Goal: Task Accomplishment & Management: Use online tool/utility

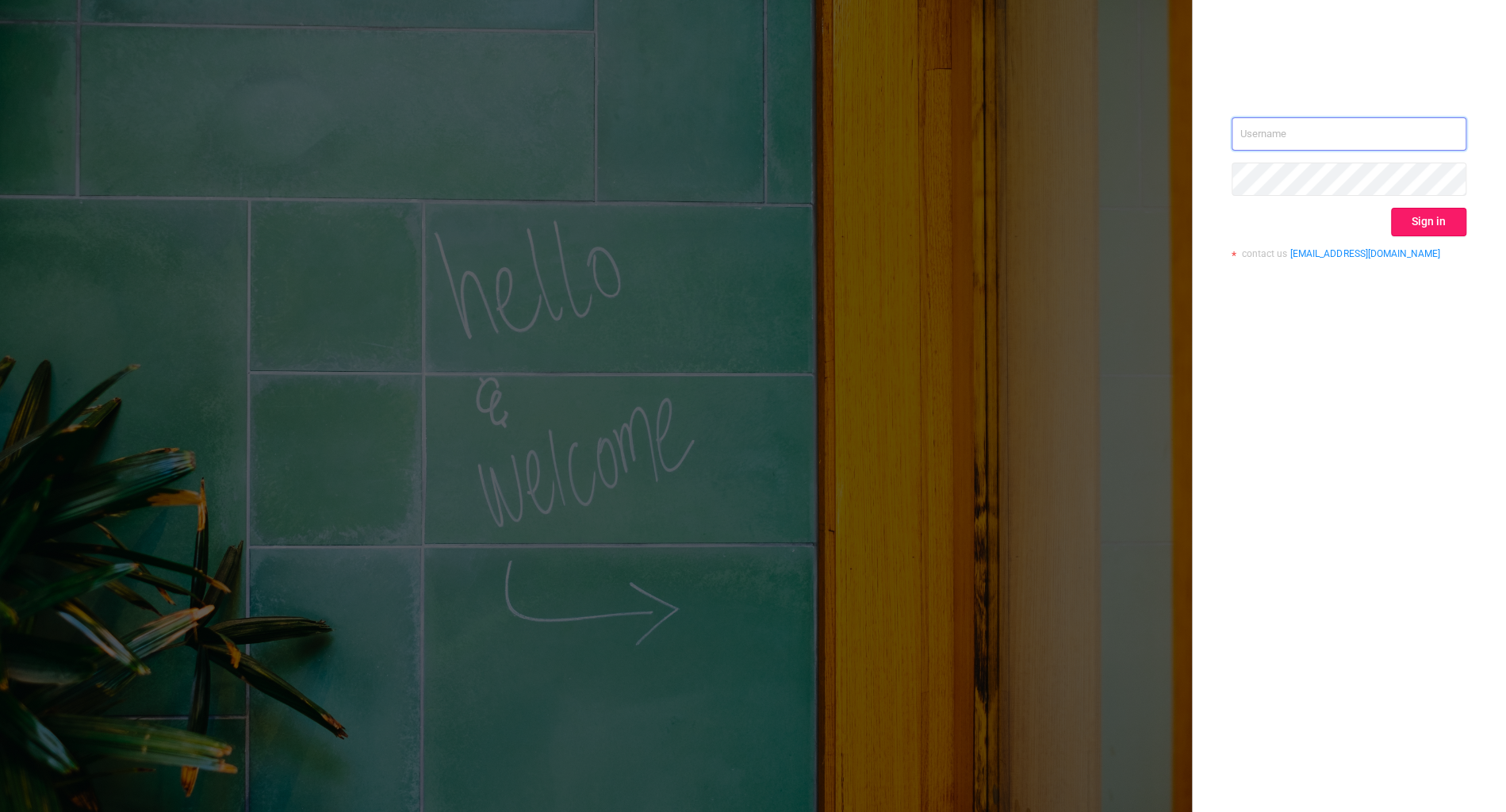
type input "[PERSON_NAME][EMAIL_ADDRESS][DOMAIN_NAME]"
click at [1452, 218] on button "Sign in" at bounding box center [1429, 222] width 76 height 29
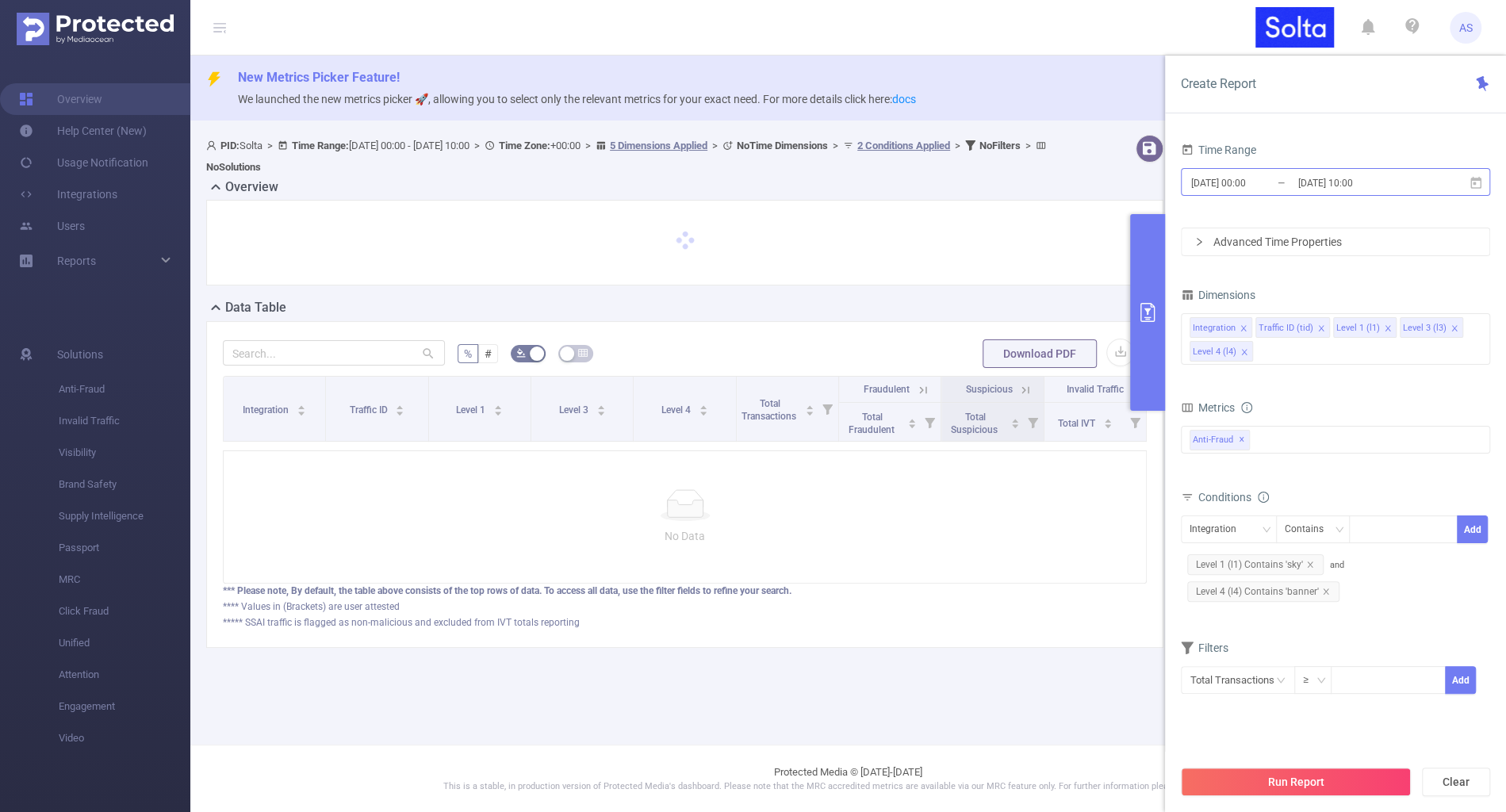
click at [1305, 175] on input "[DATE] 10:00" at bounding box center [1361, 182] width 129 height 21
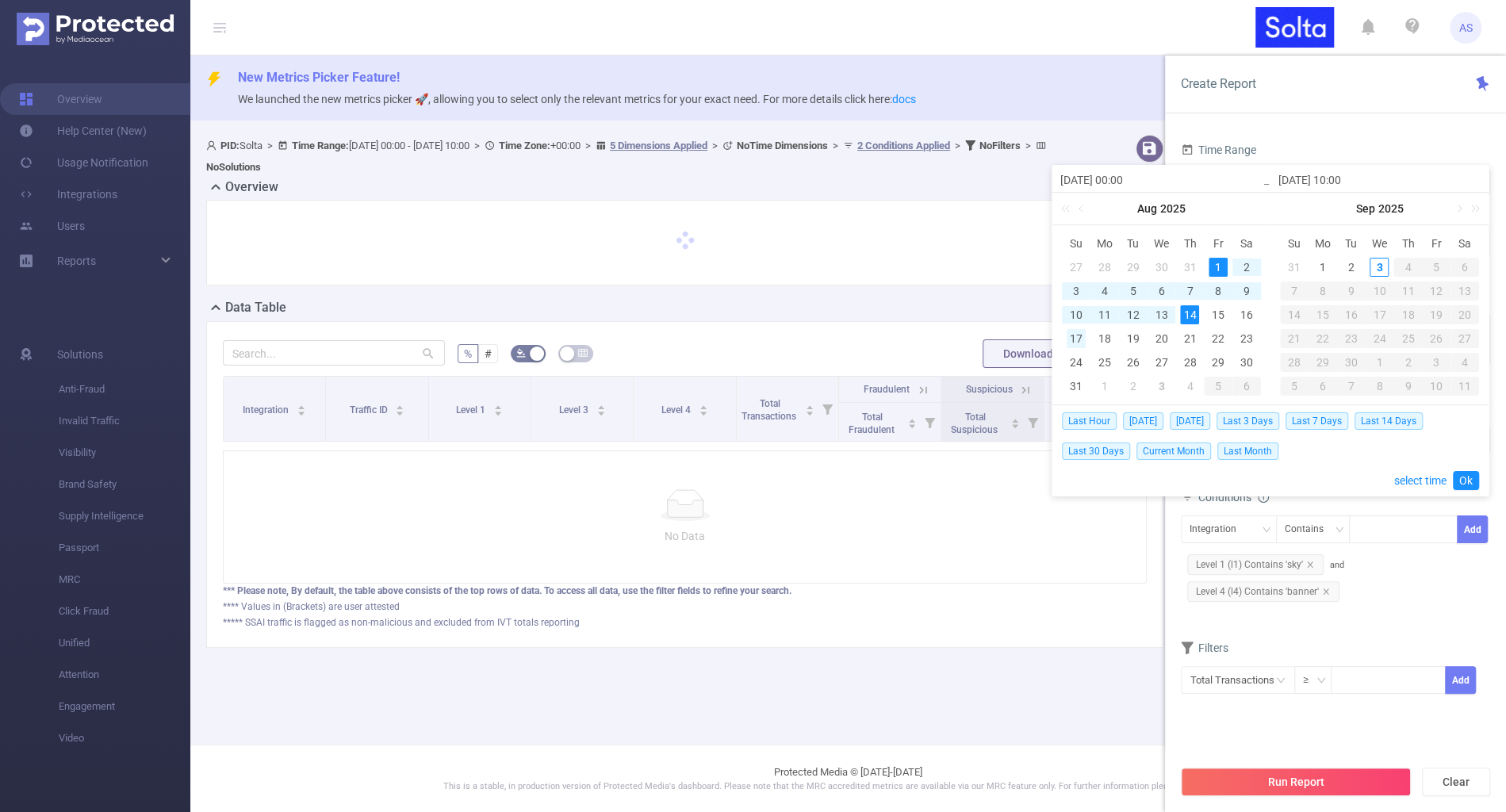
click at [1080, 341] on div "17" at bounding box center [1076, 338] width 19 height 19
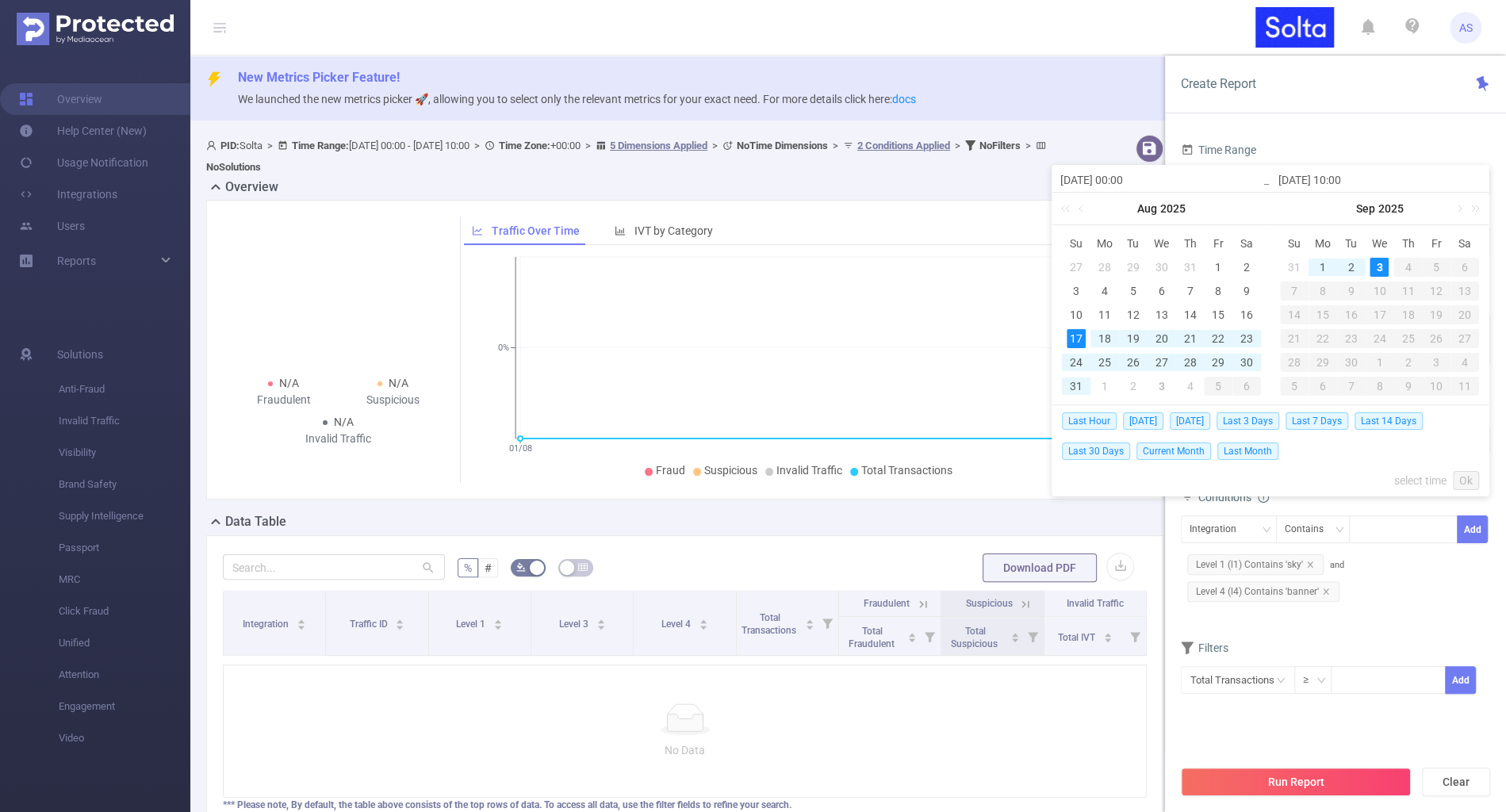
click at [1379, 261] on div "3" at bounding box center [1379, 267] width 19 height 19
type input "[DATE] 00:00"
type input "[DATE] 10:00"
type input "[DATE] 00:00"
type input "[DATE] 10:00"
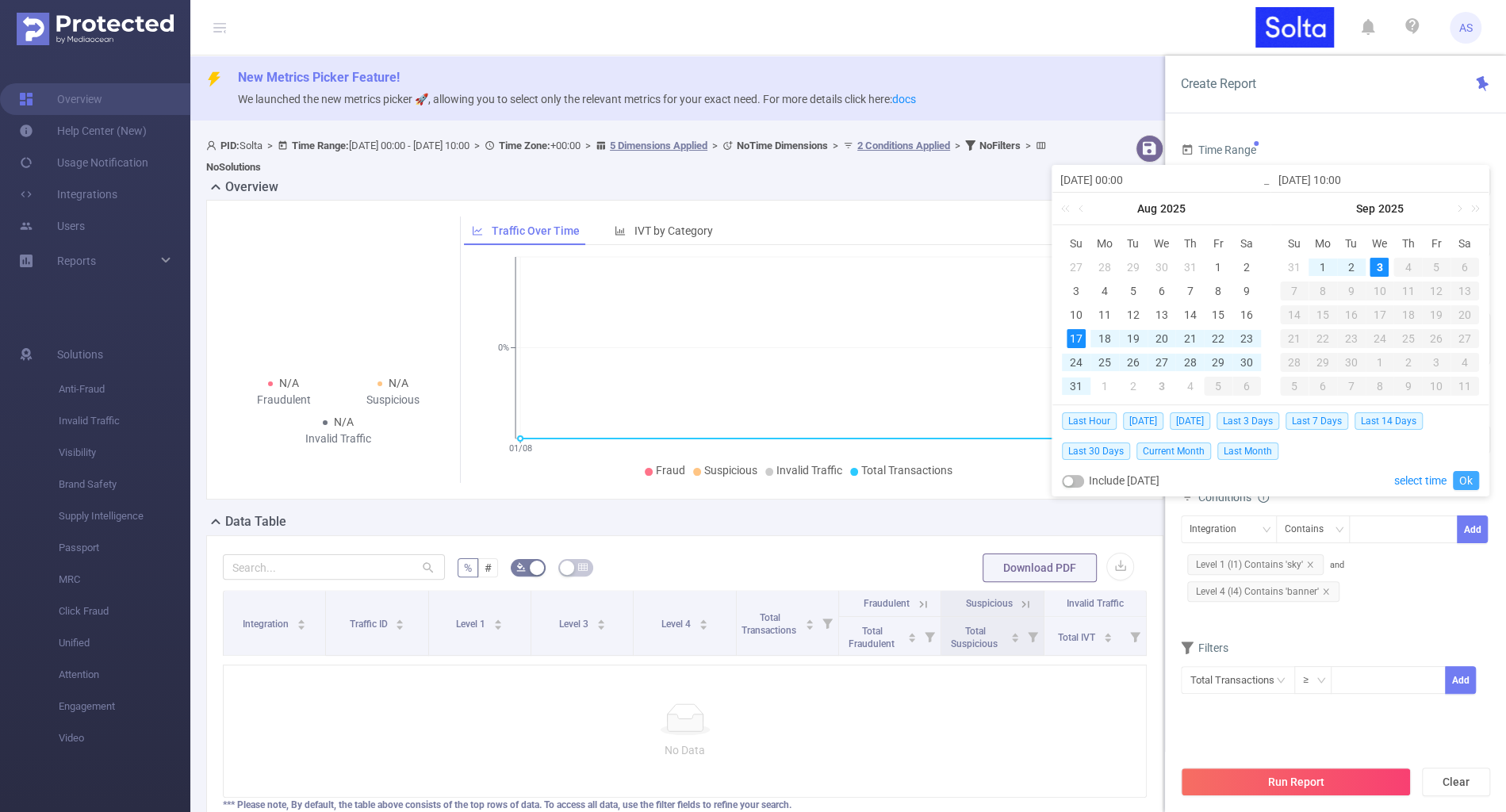
click at [1467, 474] on link "Ok" at bounding box center [1466, 480] width 26 height 19
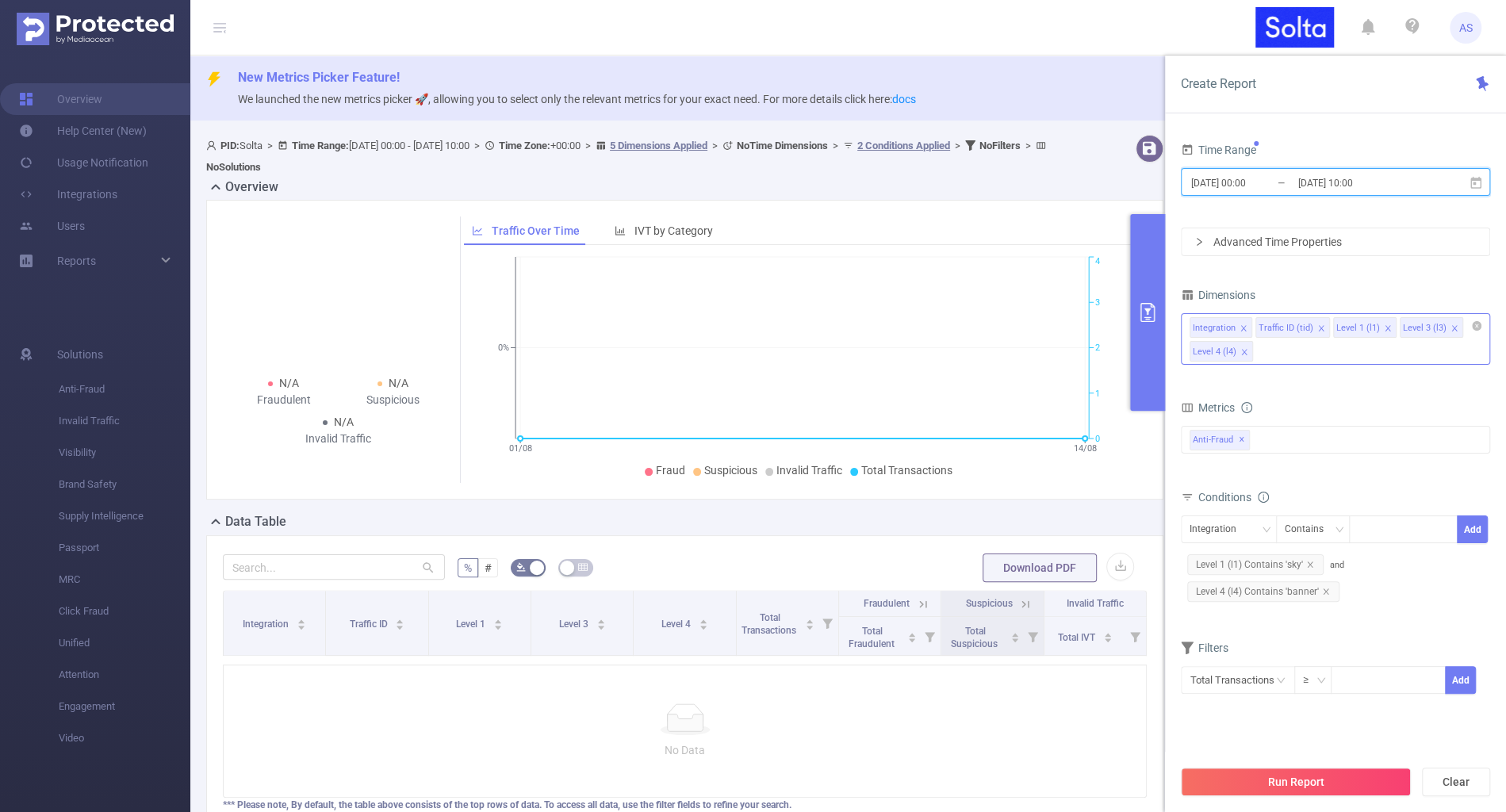
click at [1245, 343] on span at bounding box center [1244, 352] width 8 height 18
click at [1246, 351] on icon "icon: close" at bounding box center [1244, 352] width 8 height 8
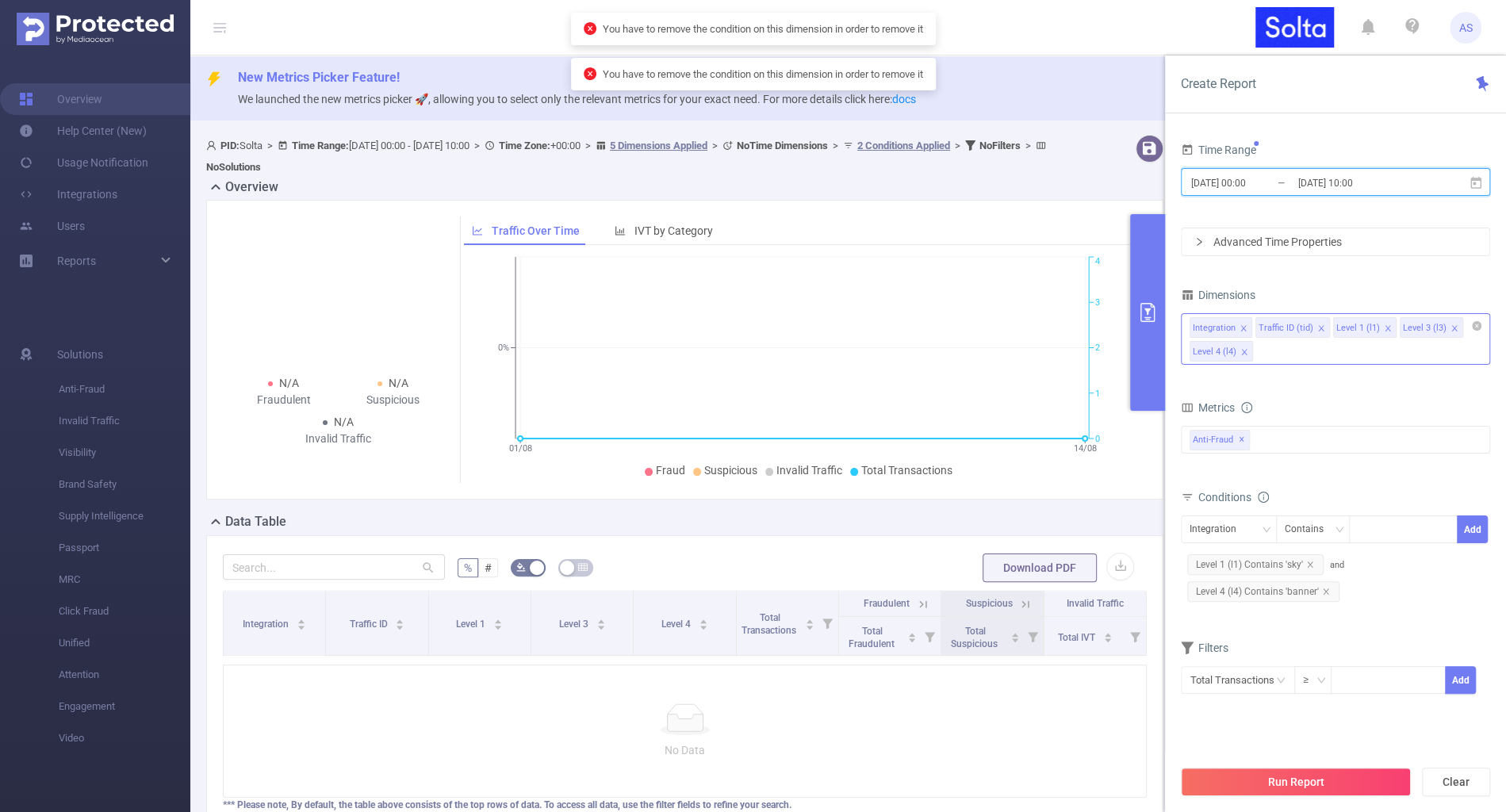
click at [1244, 351] on icon "icon: close" at bounding box center [1244, 352] width 6 height 6
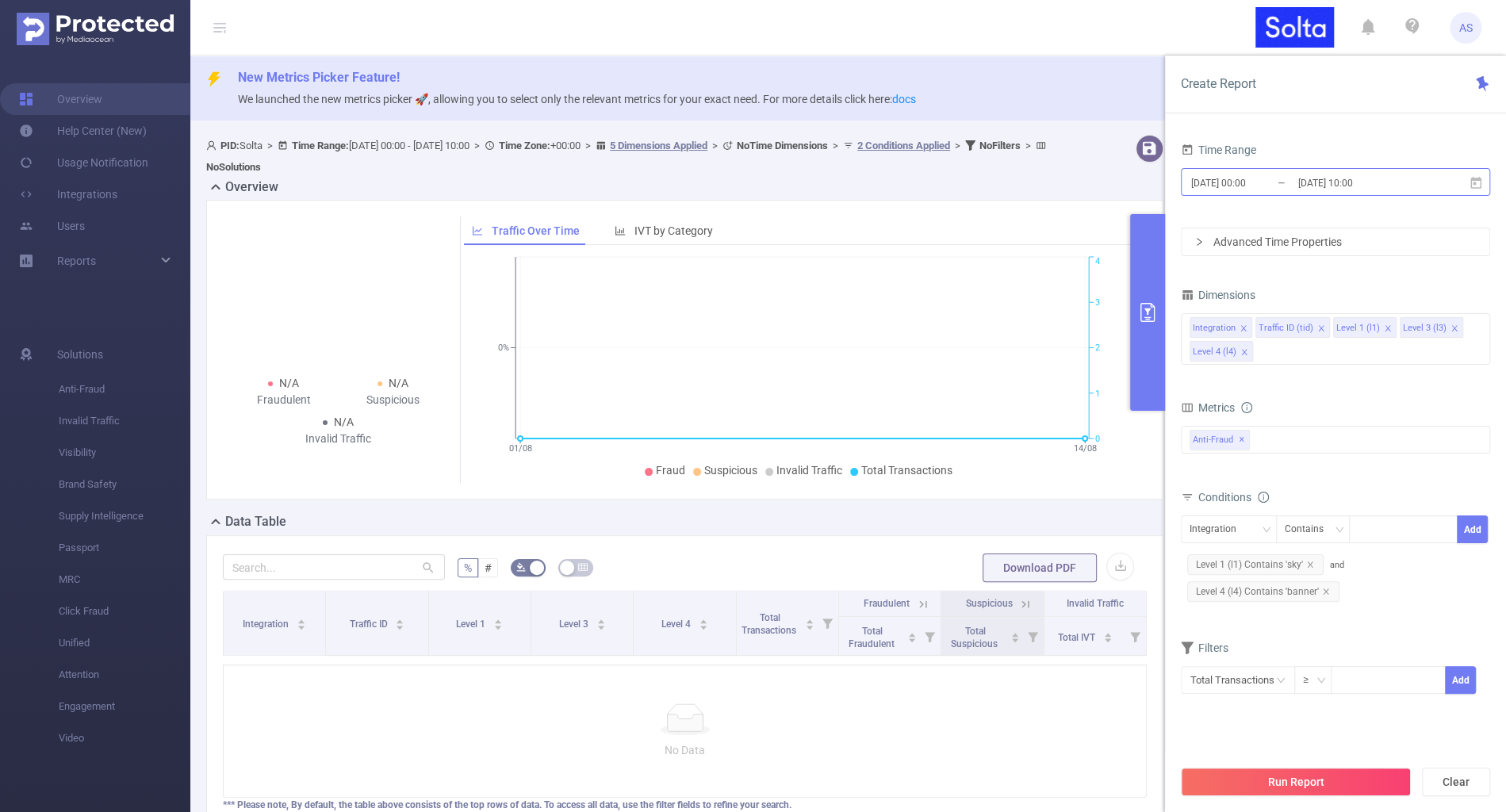
click at [1316, 191] on input "[DATE] 10:00" at bounding box center [1361, 182] width 129 height 21
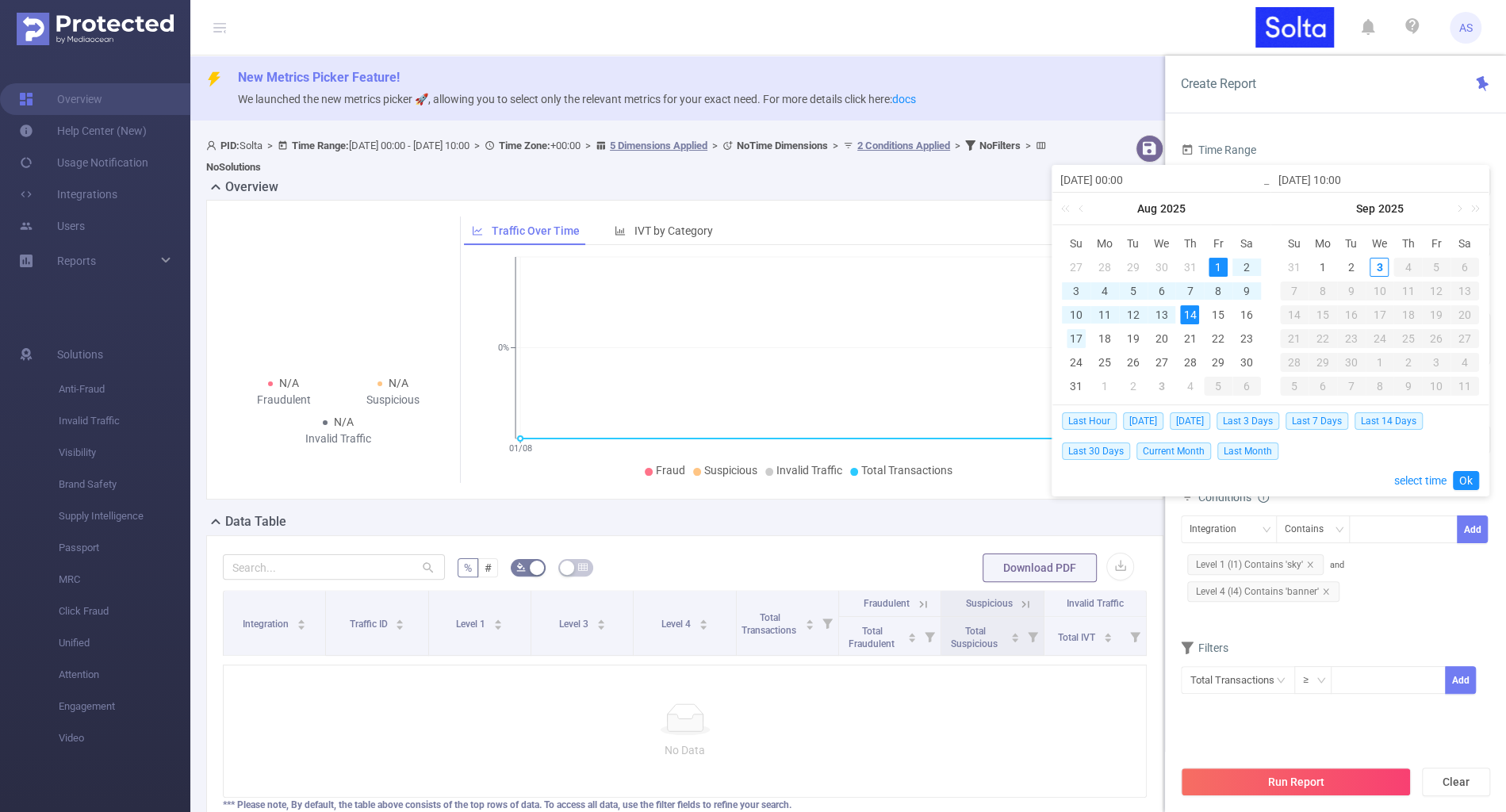
click at [1070, 340] on div "17" at bounding box center [1076, 338] width 19 height 19
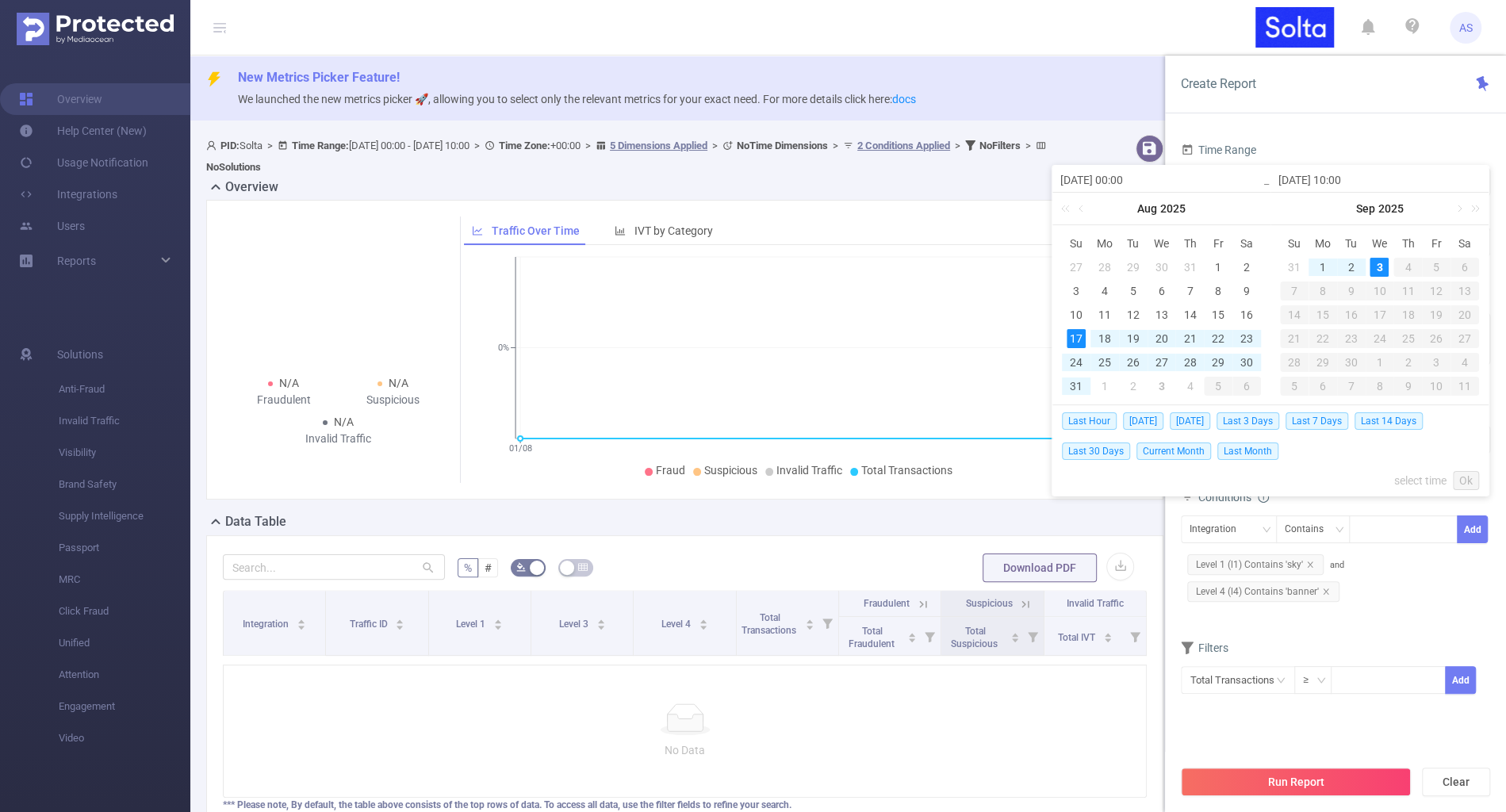
click at [1379, 266] on div "3" at bounding box center [1379, 267] width 19 height 19
type input "[DATE] 00:00"
type input "[DATE] 10:00"
type input "[DATE] 00:00"
type input "[DATE] 10:00"
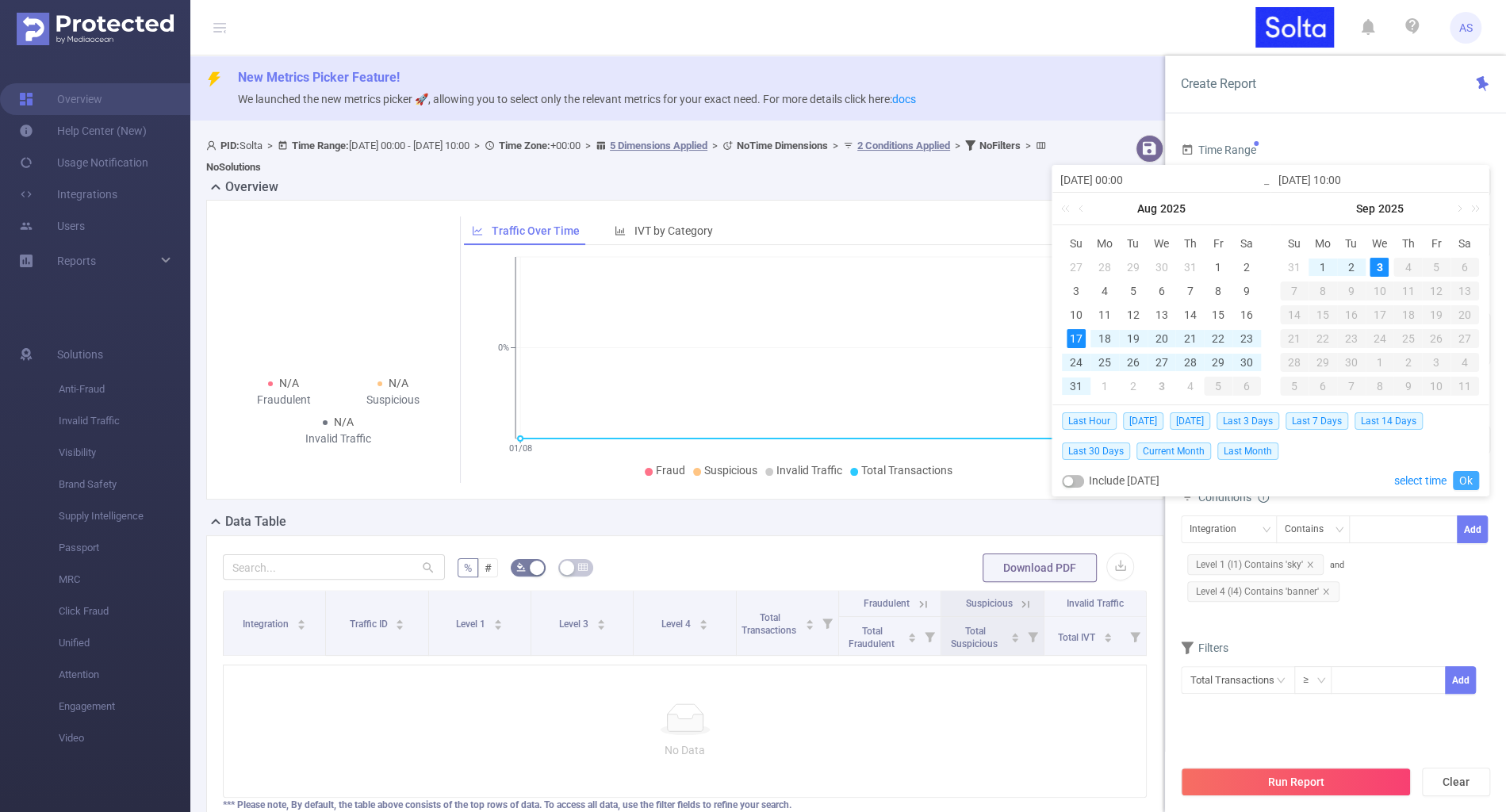
click at [1467, 483] on link "Ok" at bounding box center [1466, 480] width 26 height 19
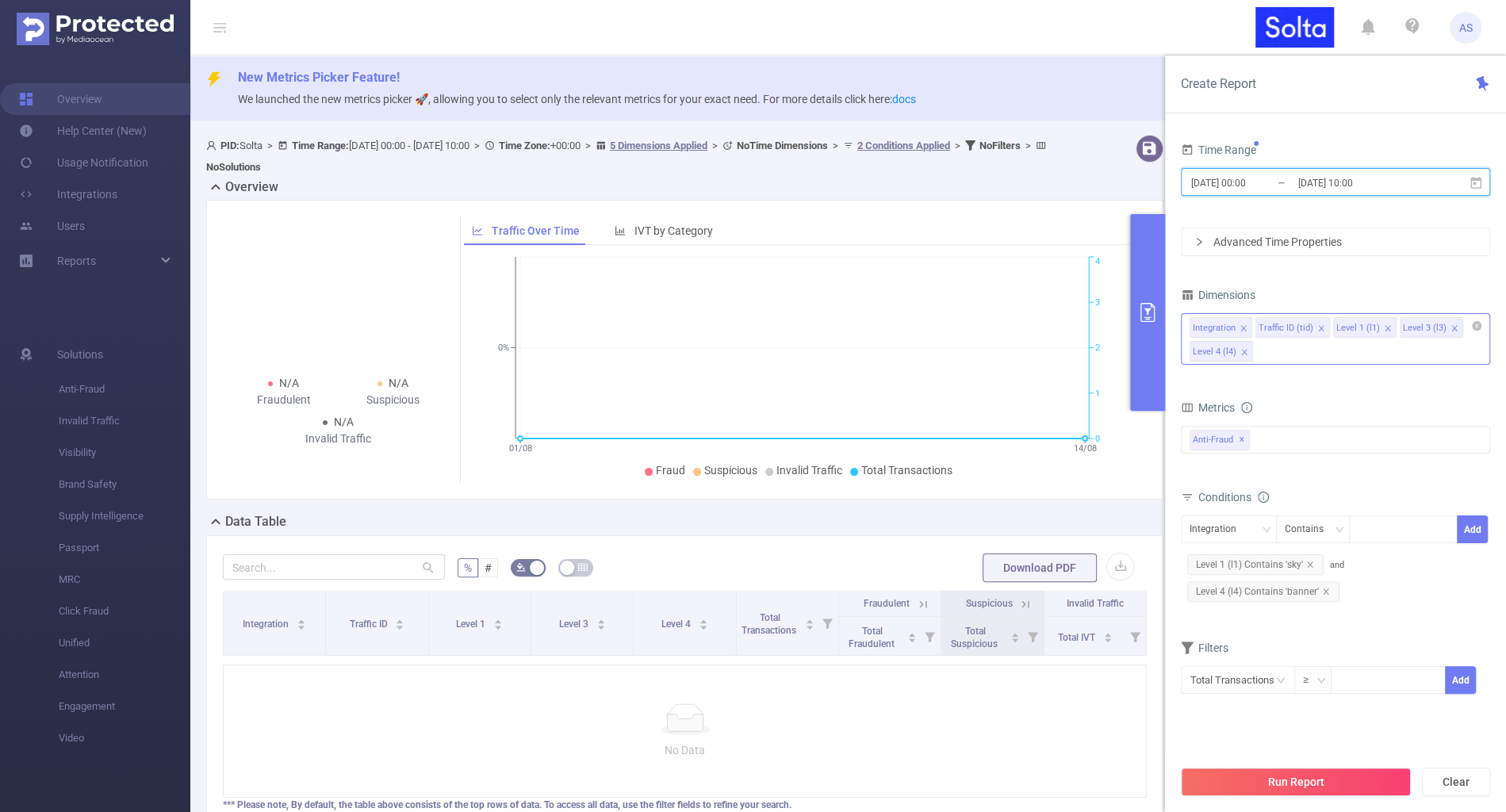
click at [1242, 349] on icon "icon: close" at bounding box center [1244, 352] width 8 height 8
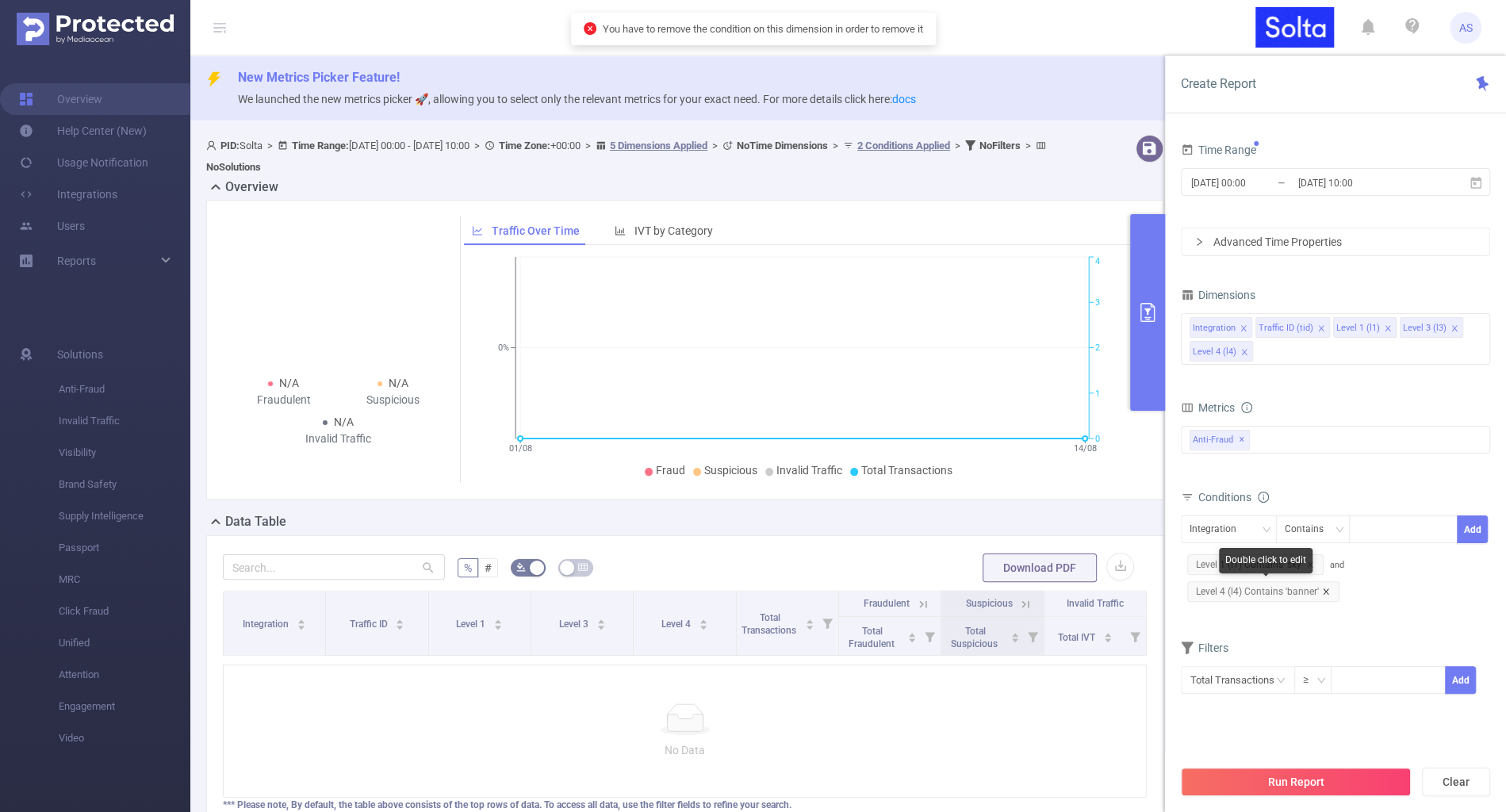
click at [1326, 589] on icon "icon: close" at bounding box center [1325, 591] width 8 height 8
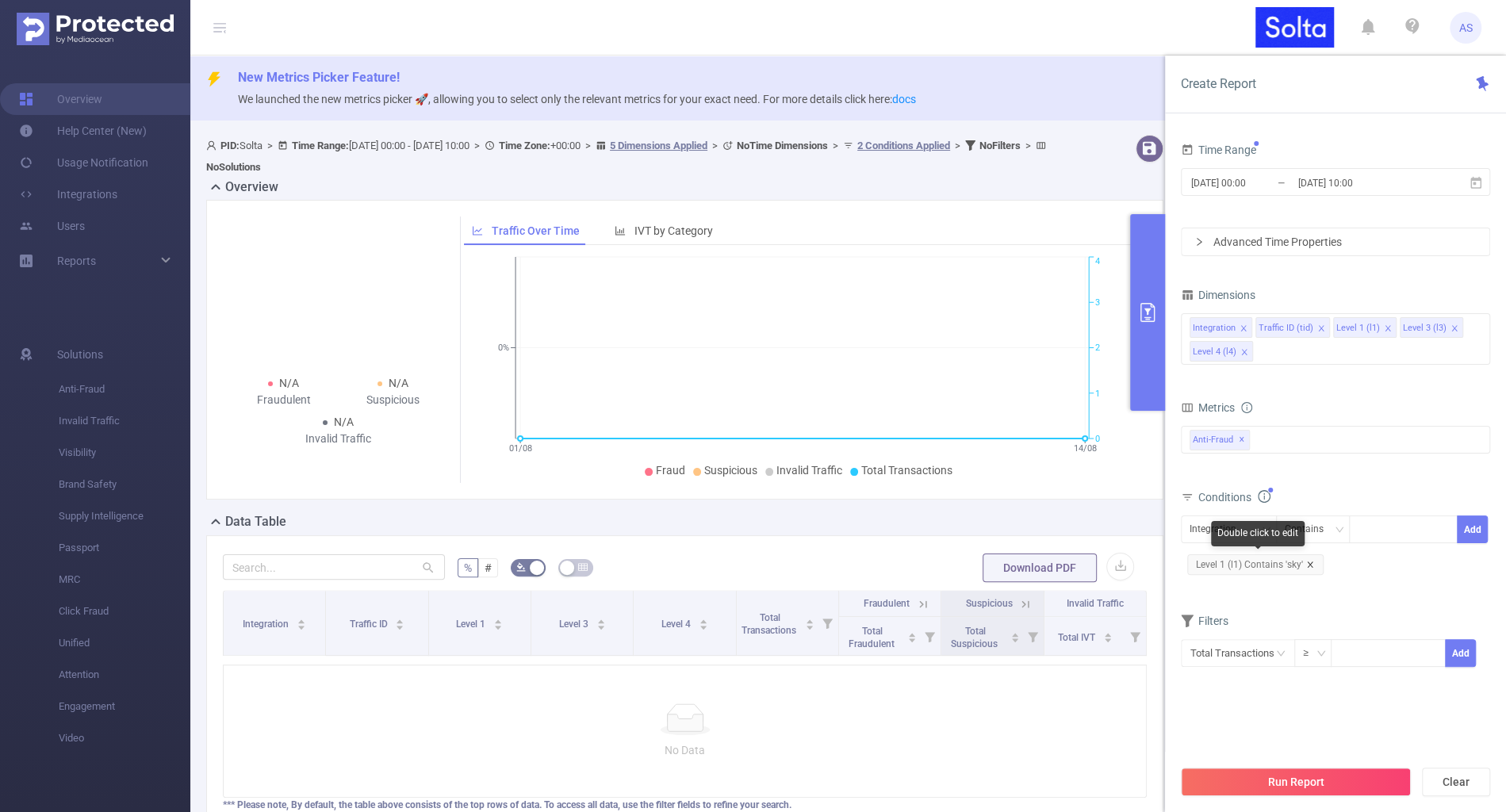
click at [1311, 561] on icon "icon: close" at bounding box center [1309, 564] width 8 height 8
click at [1242, 349] on icon "icon: close" at bounding box center [1244, 352] width 6 height 6
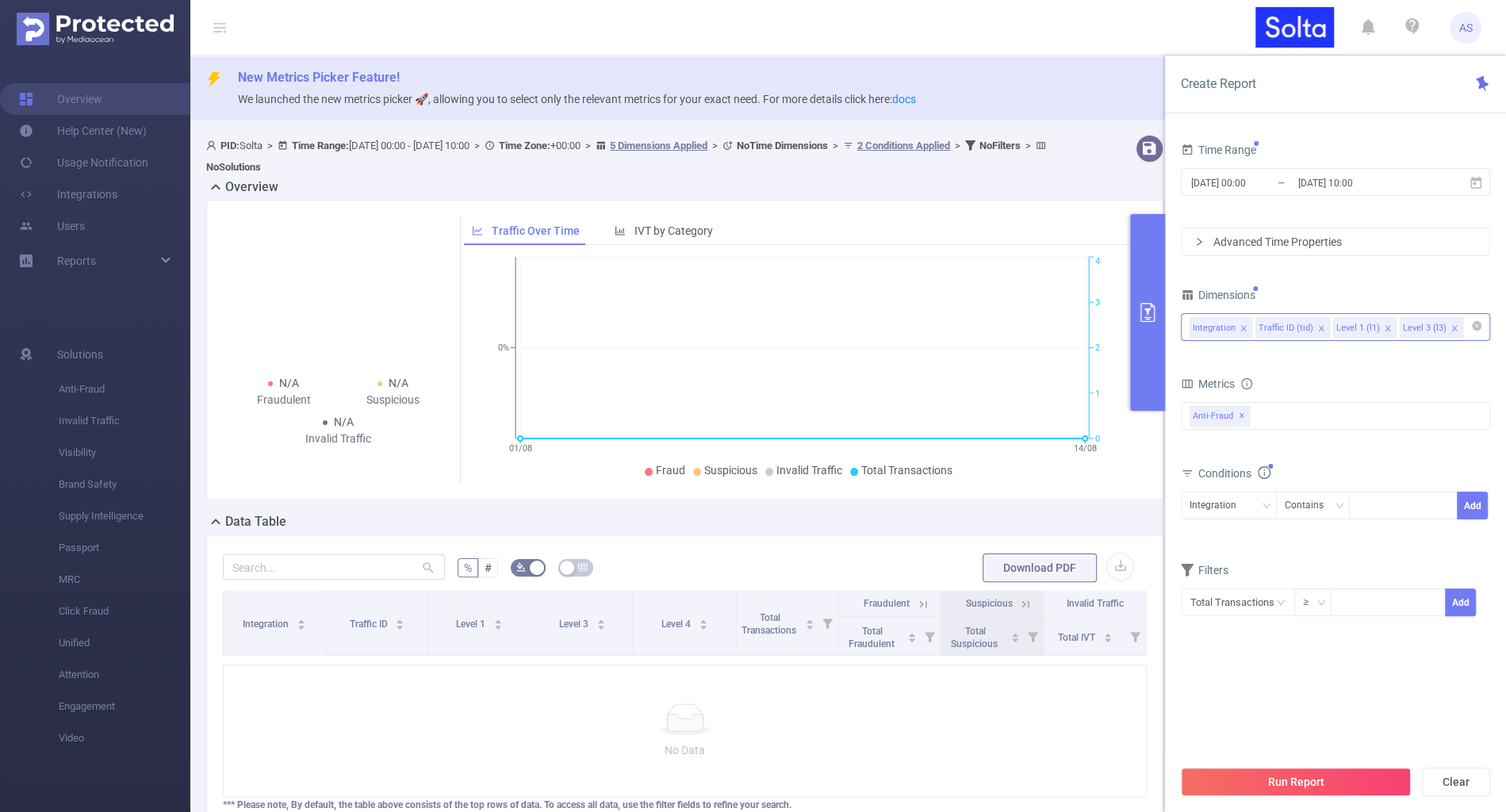
click at [1451, 326] on icon "icon: close" at bounding box center [1454, 327] width 8 height 8
click at [1384, 327] on icon "icon: close" at bounding box center [1388, 327] width 8 height 8
click at [1463, 484] on div "Conditions" at bounding box center [1335, 475] width 309 height 26
click at [1409, 489] on div "Integration Contains Add" at bounding box center [1335, 511] width 309 height 45
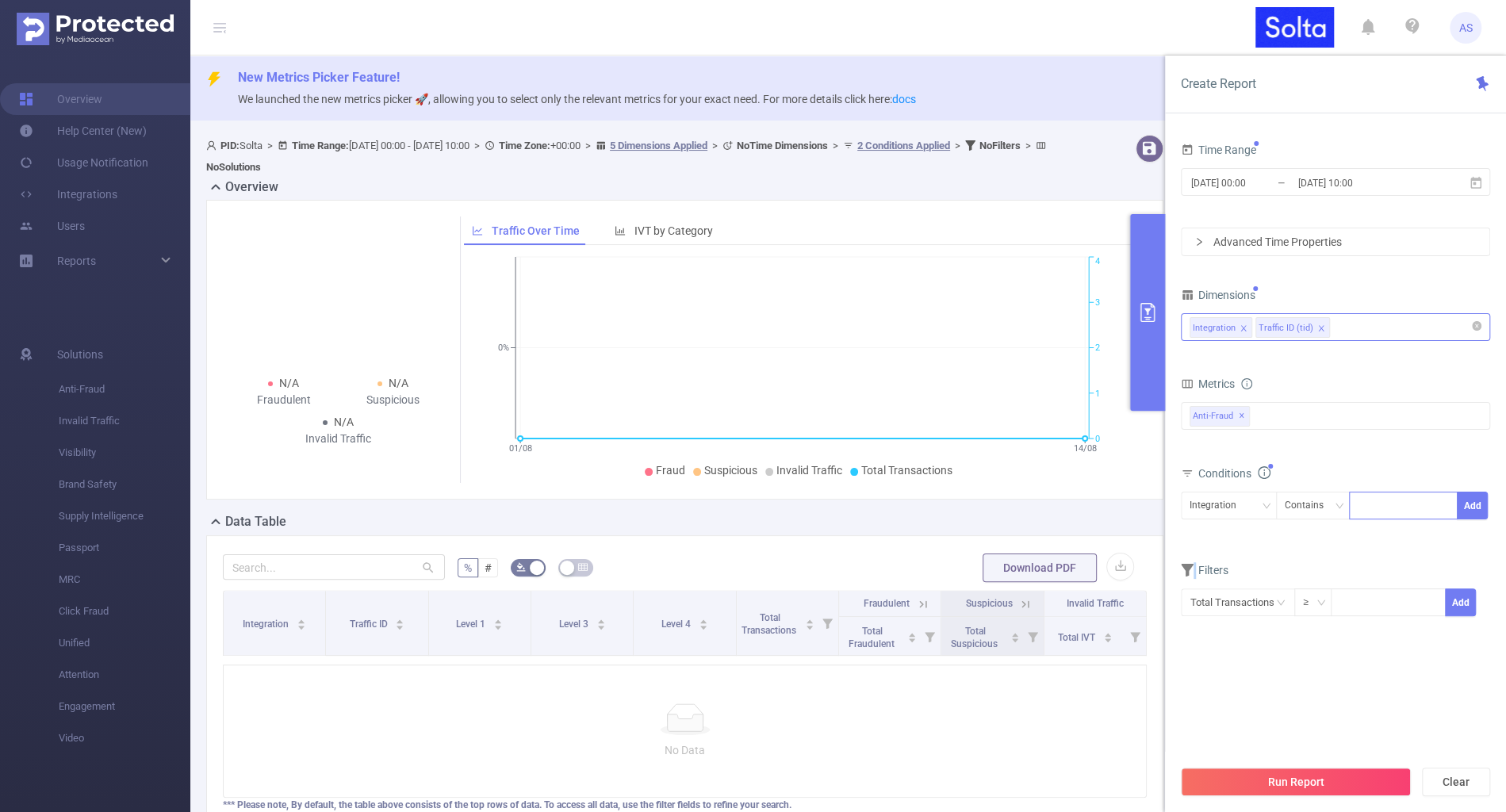
click at [1409, 501] on div at bounding box center [1404, 505] width 92 height 26
type input "к"
type input "rtb"
click at [1402, 533] on li "rtb" at bounding box center [1403, 535] width 108 height 25
click at [1461, 503] on button "Add" at bounding box center [1472, 506] width 31 height 28
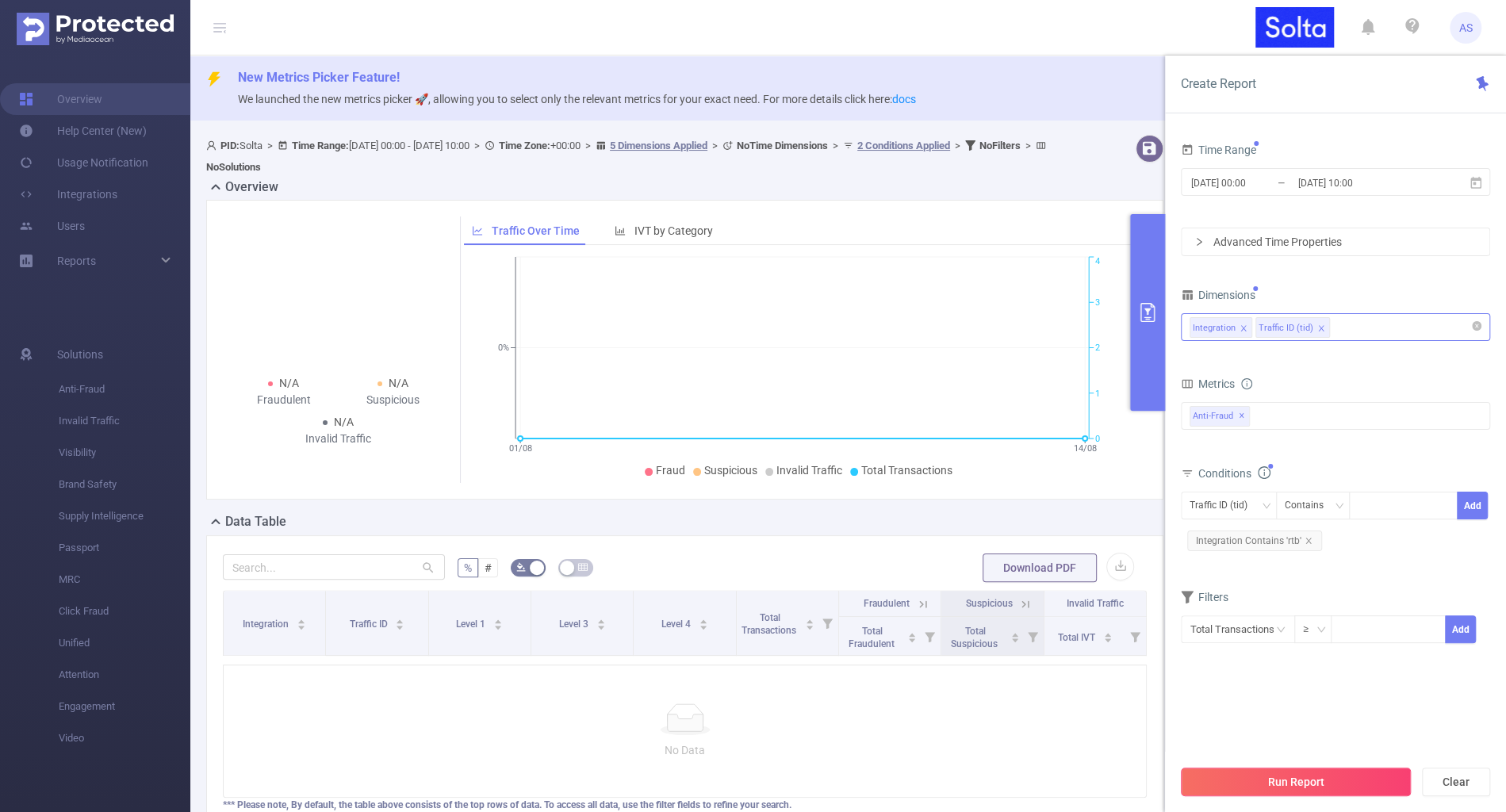
click at [1276, 783] on button "Run Report" at bounding box center [1296, 782] width 230 height 29
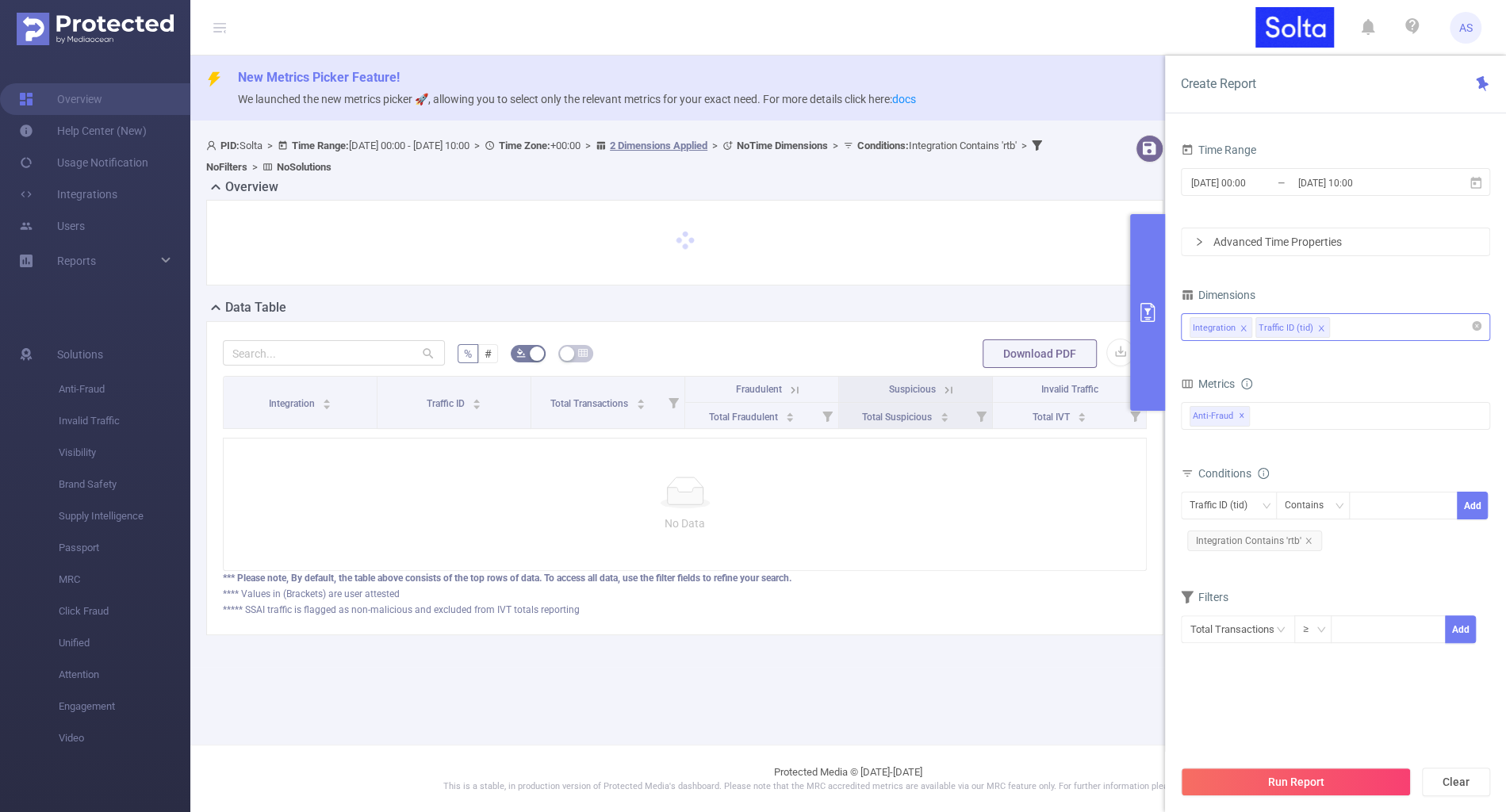
click at [1358, 334] on div "Integration Traffic ID (tid)" at bounding box center [1336, 327] width 292 height 26
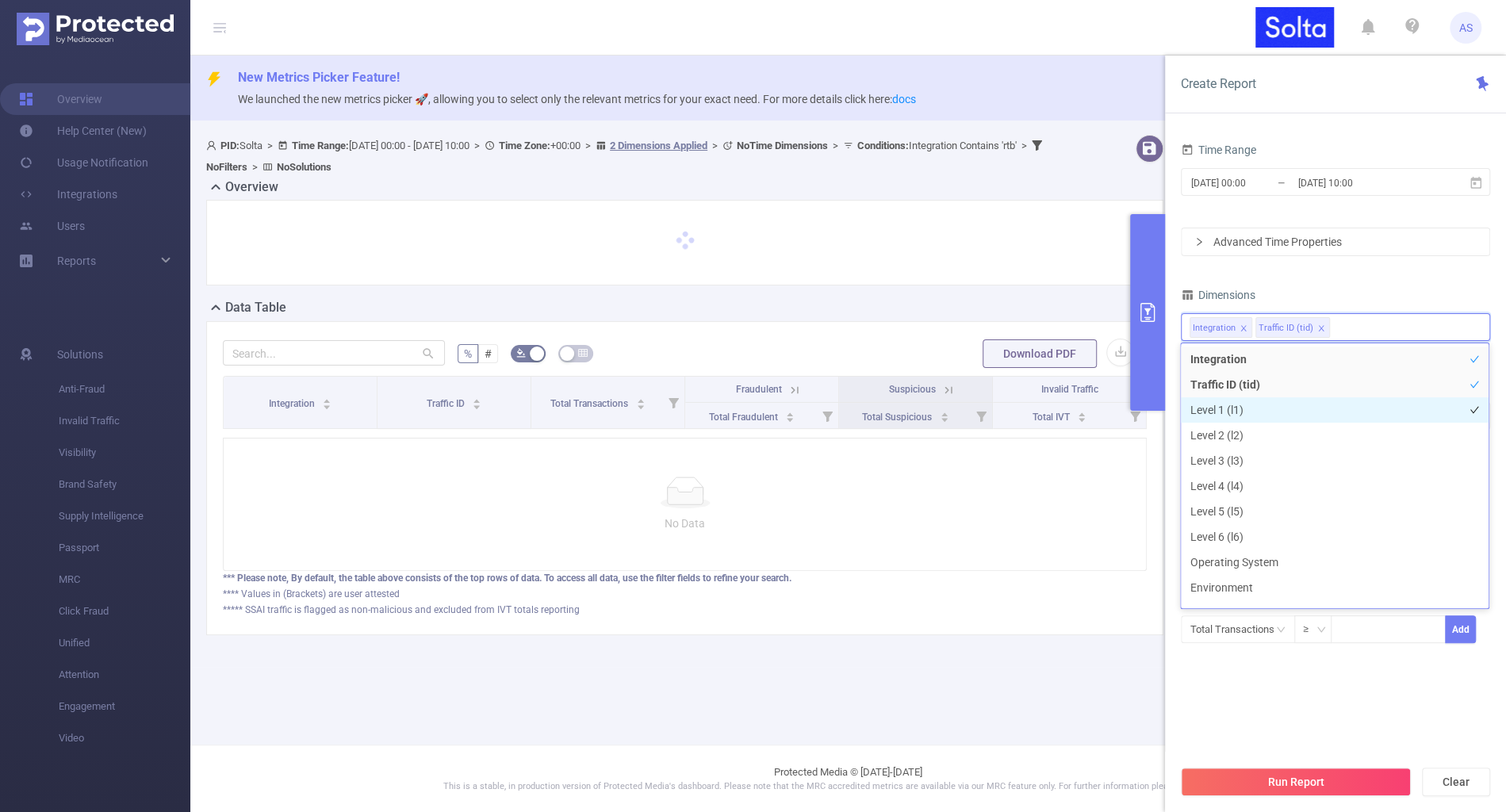
click at [1227, 414] on li "Level 1 (l1)" at bounding box center [1335, 410] width 307 height 25
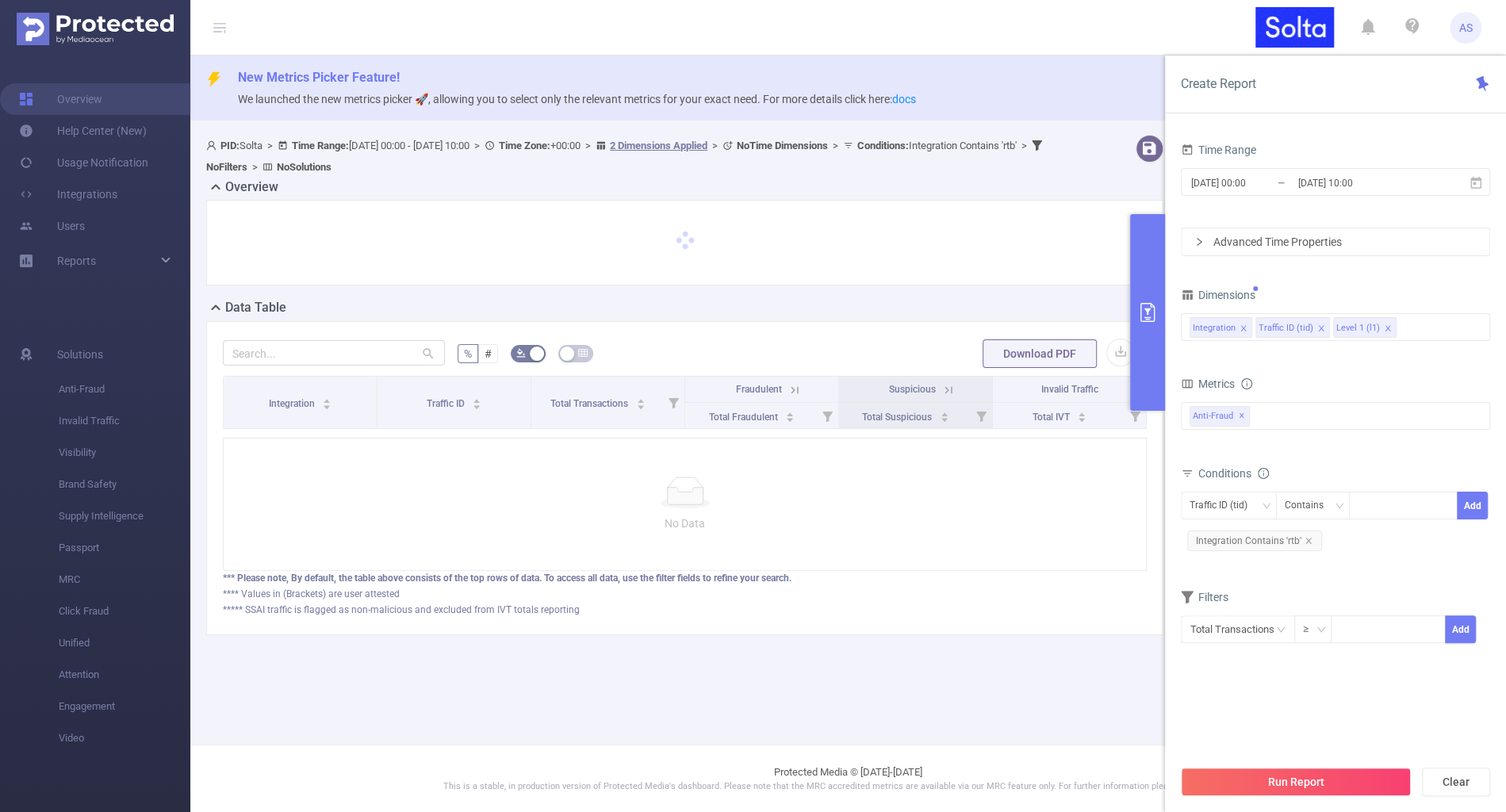
click at [1283, 678] on div "Time Range 2025-08-17 00:00 _ 2025-09-03 10:00 Advanced Time Properties Dimensi…" at bounding box center [1335, 411] width 309 height 544
click at [1269, 778] on button "Run Report" at bounding box center [1296, 782] width 230 height 29
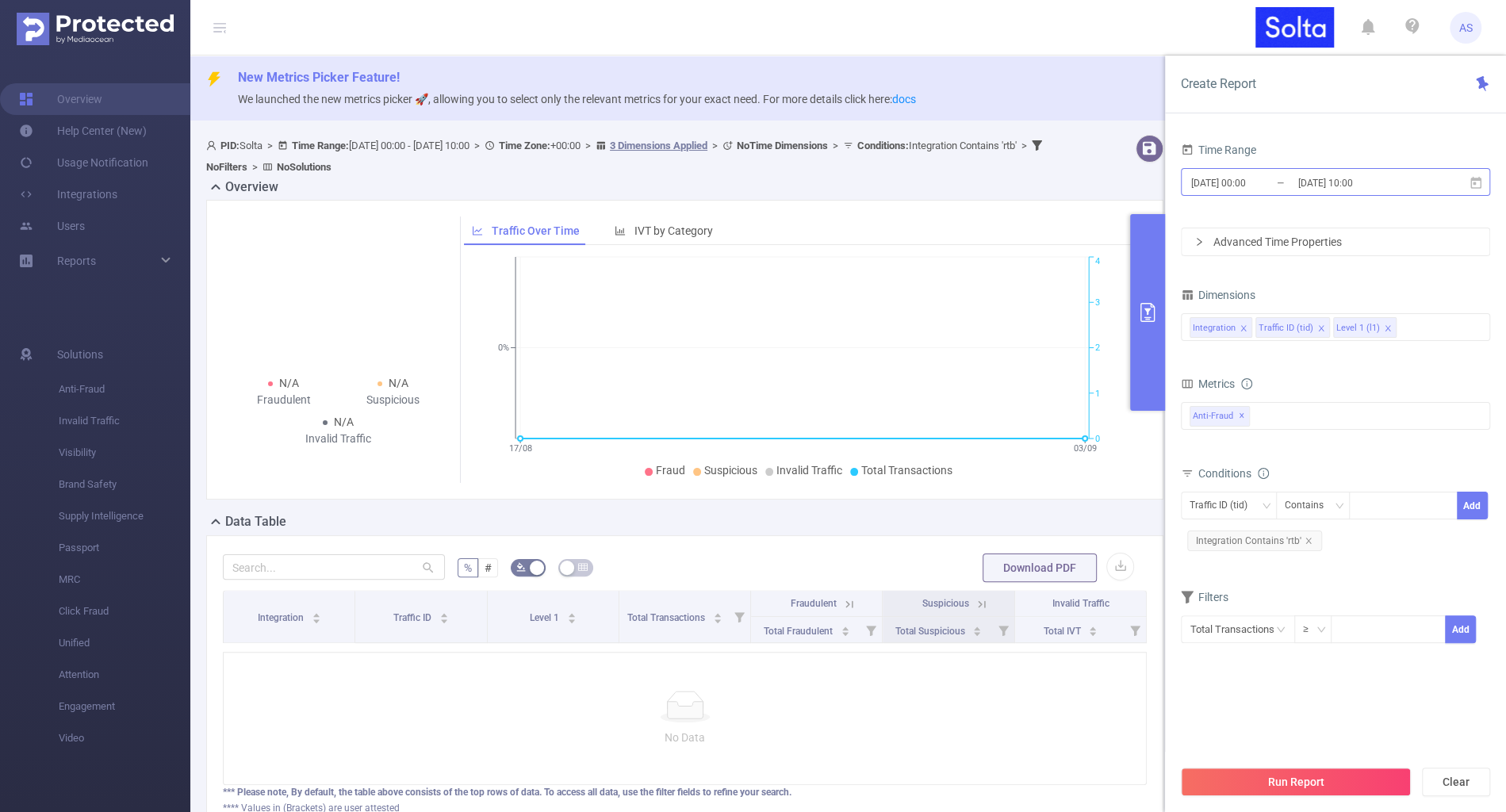
click at [1304, 175] on input "[DATE] 10:00" at bounding box center [1361, 182] width 129 height 21
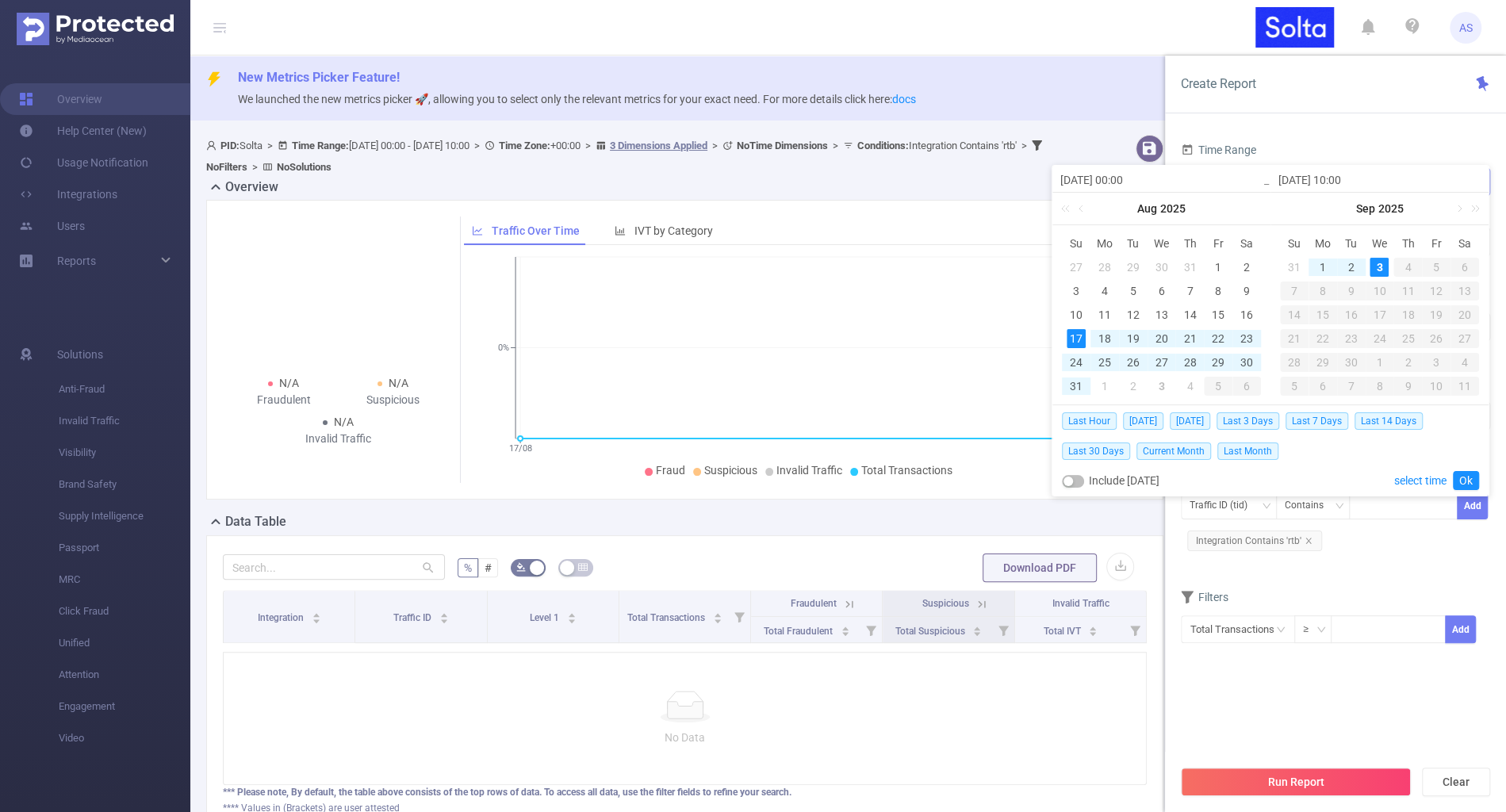
click at [1304, 175] on input "[DATE] 10:00" at bounding box center [1379, 180] width 202 height 19
click at [1331, 663] on div "Time Range 2025-08-17 00:00 _ 2025-09-03 10:00 Advanced Time Properties Dimensi…" at bounding box center [1335, 411] width 309 height 544
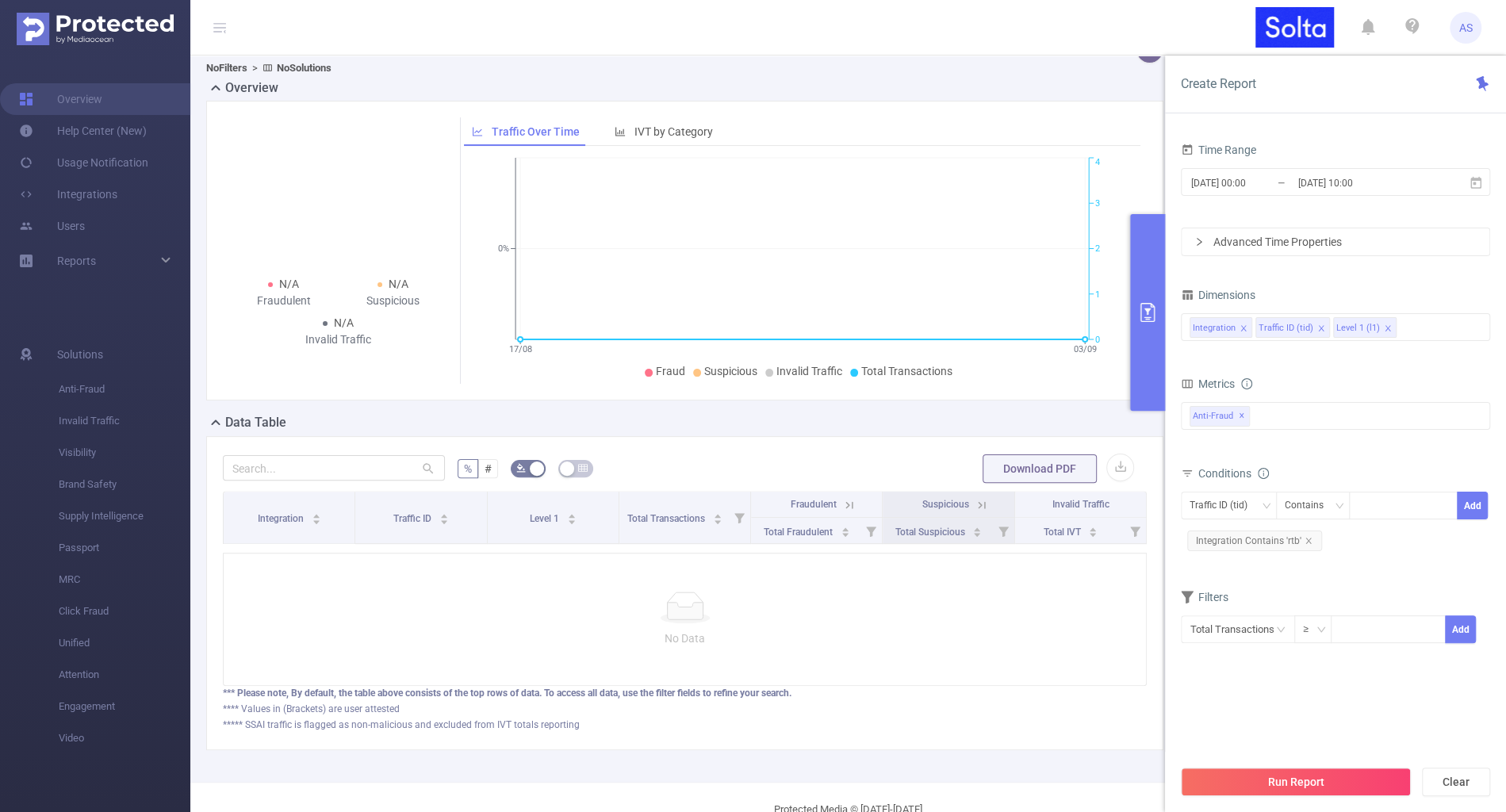
scroll to position [100, 0]
click at [1239, 411] on span "✕" at bounding box center [1242, 416] width 7 height 19
click at [1283, 794] on button "Run Report" at bounding box center [1296, 782] width 230 height 29
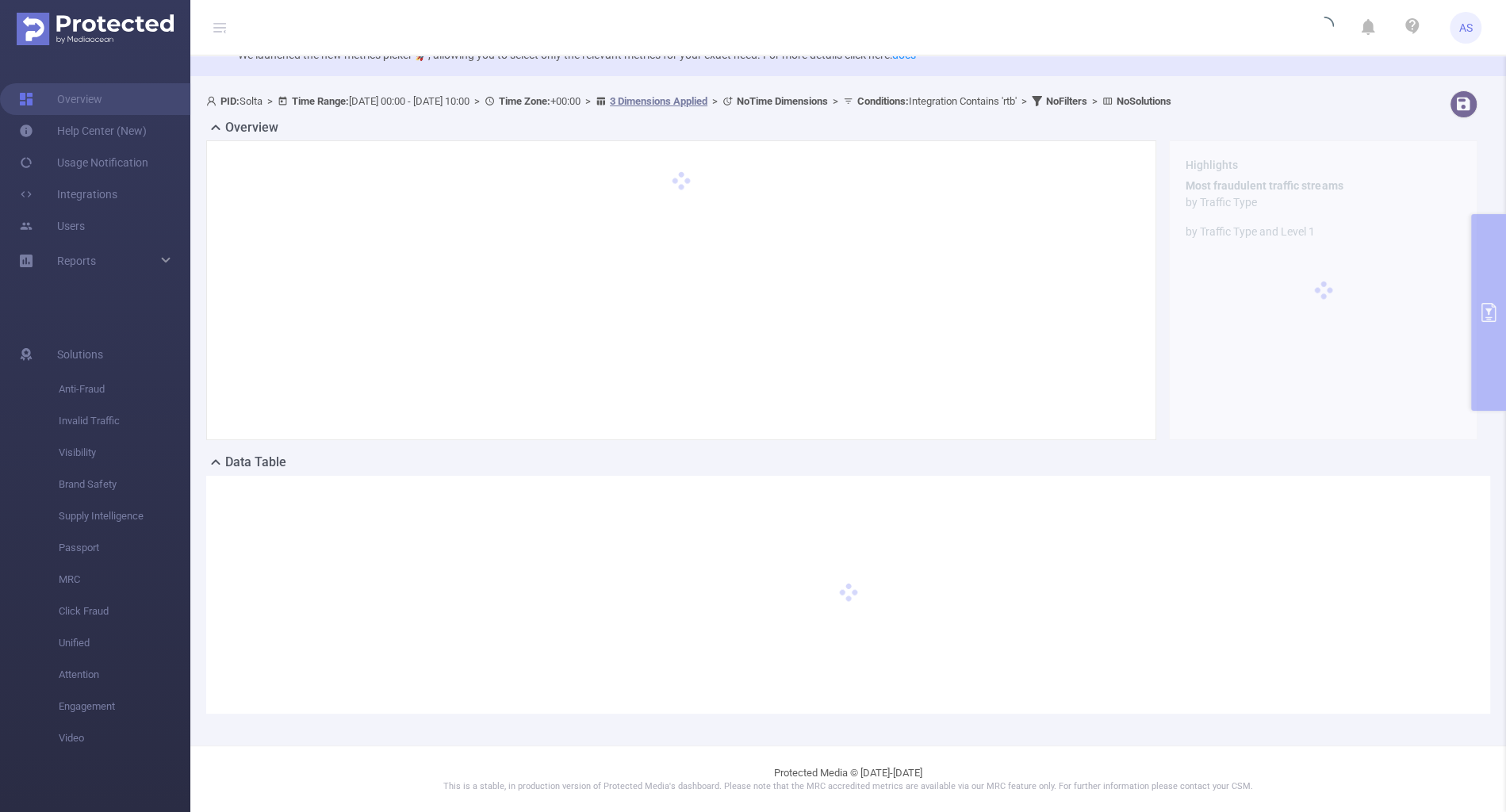
scroll to position [0, 0]
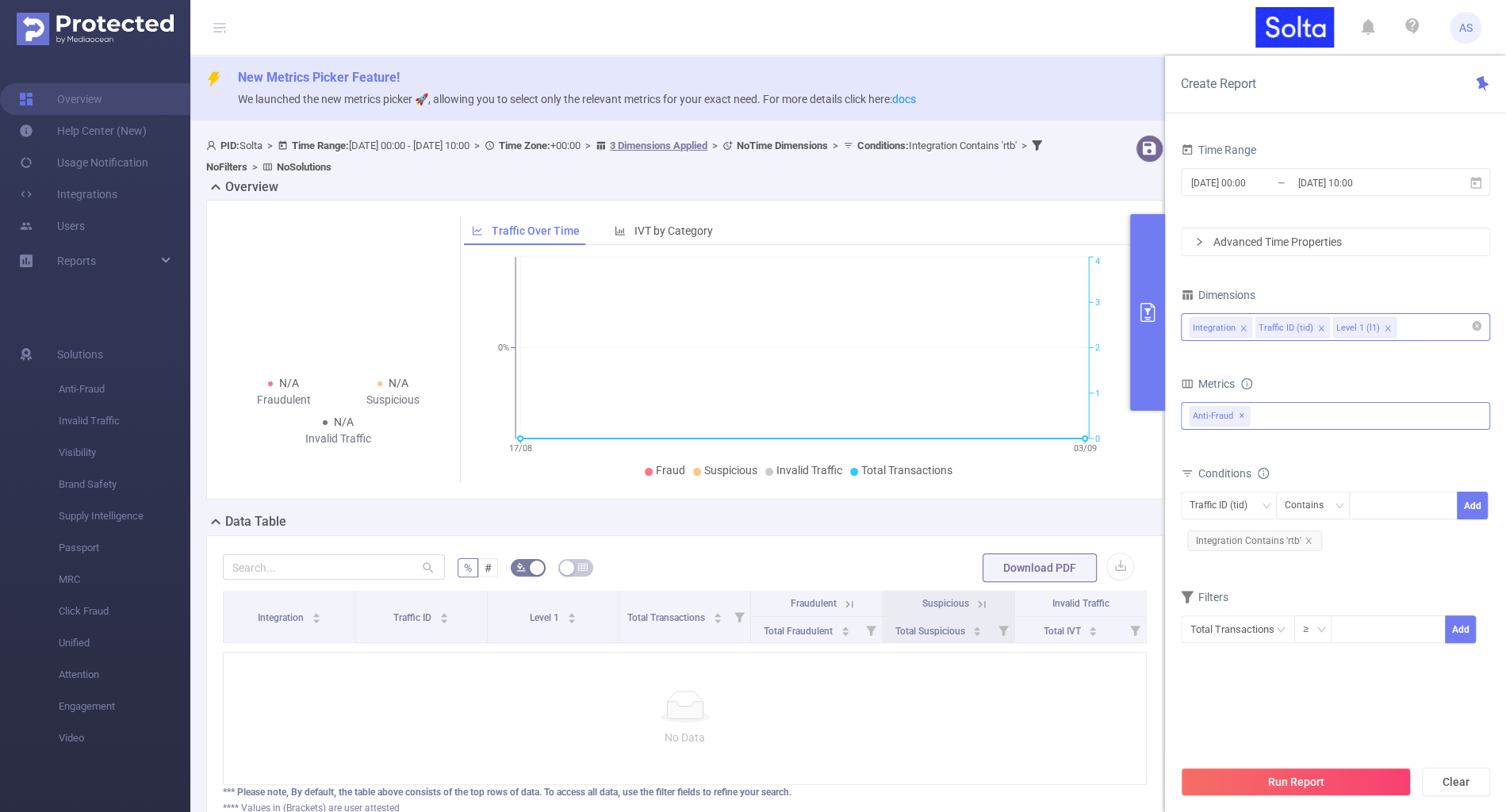
click at [1436, 333] on div "Integration Traffic ID (tid) Level 1 (l1)" at bounding box center [1336, 327] width 292 height 26
click at [1419, 294] on div "Dimensions" at bounding box center [1335, 296] width 309 height 26
click at [1362, 186] on input "[DATE] 10:00" at bounding box center [1361, 182] width 129 height 21
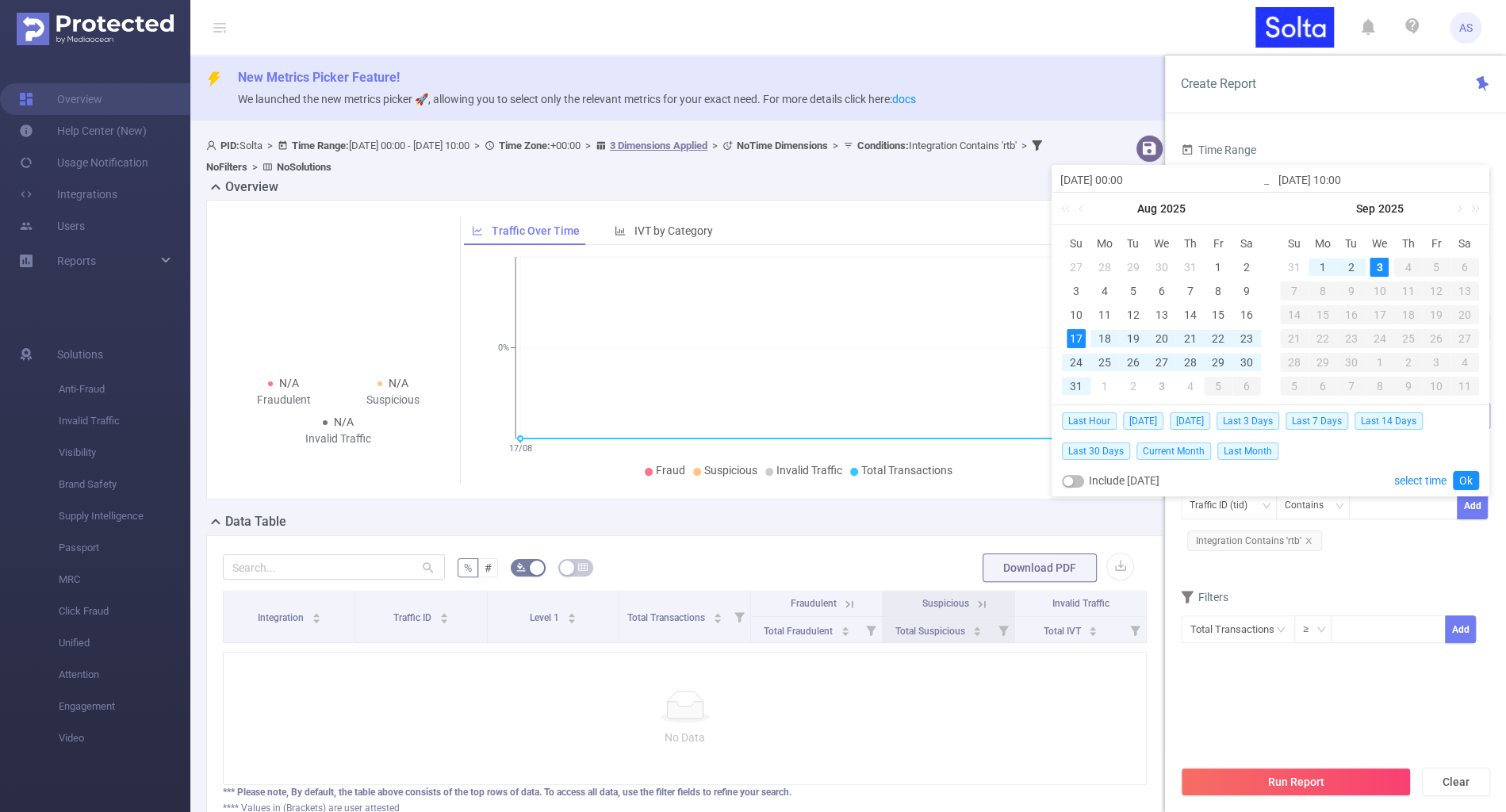
click at [1347, 149] on div "Time Range" at bounding box center [1335, 151] width 309 height 26
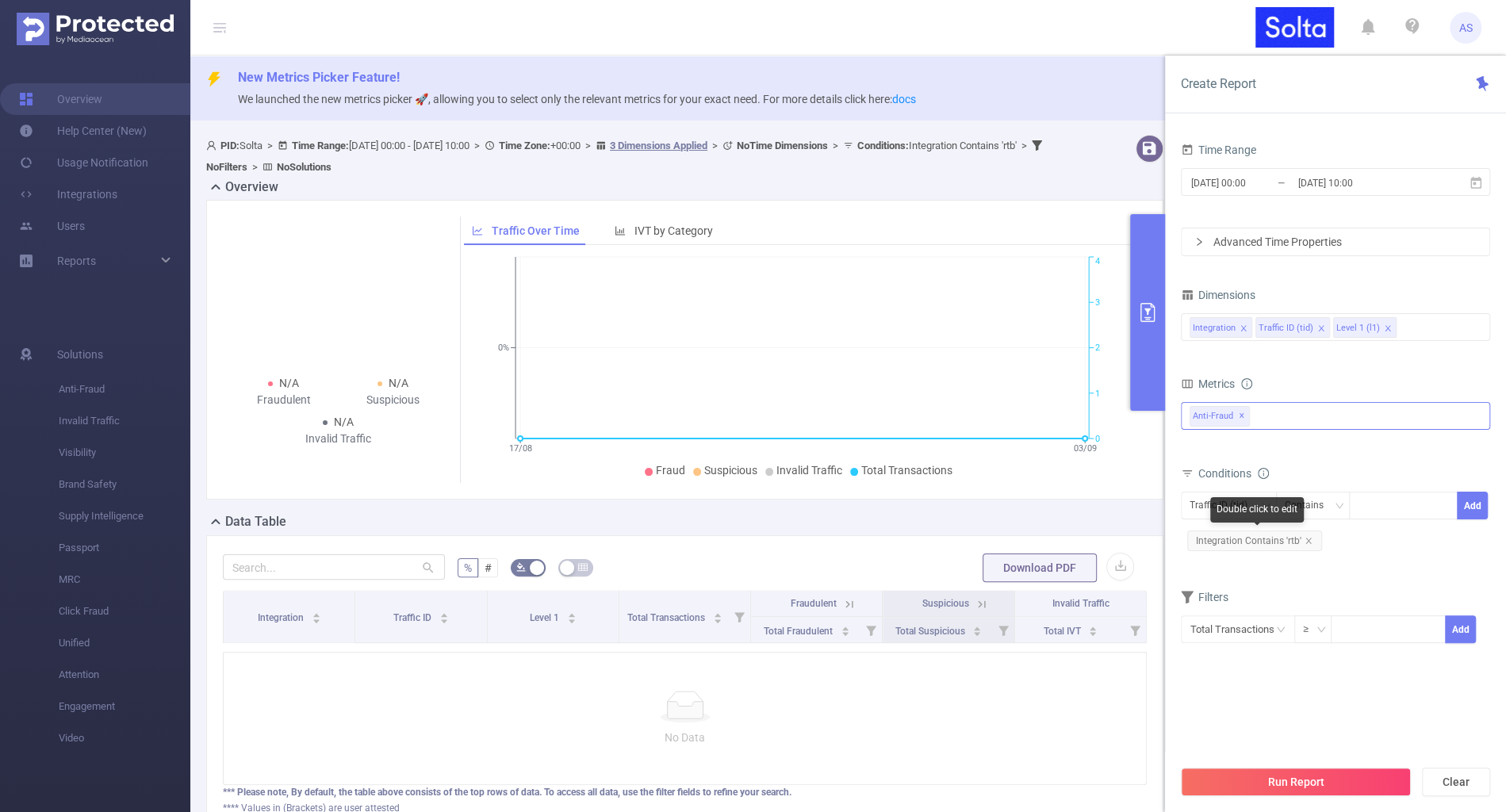
click at [1306, 532] on span "Integration Contains 'rtb'" at bounding box center [1255, 541] width 135 height 21
click at [1308, 539] on icon "icon: close" at bounding box center [1308, 540] width 8 height 8
click at [1227, 512] on div "Traffic ID (tid)" at bounding box center [1225, 505] width 69 height 26
click at [1308, 542] on form "Dimensions Integration Traffic ID (tid) Level 1 (l1) Metrics Total Fraudulent B…" at bounding box center [1335, 460] width 309 height 353
click at [1325, 773] on button "Run Report" at bounding box center [1296, 782] width 230 height 29
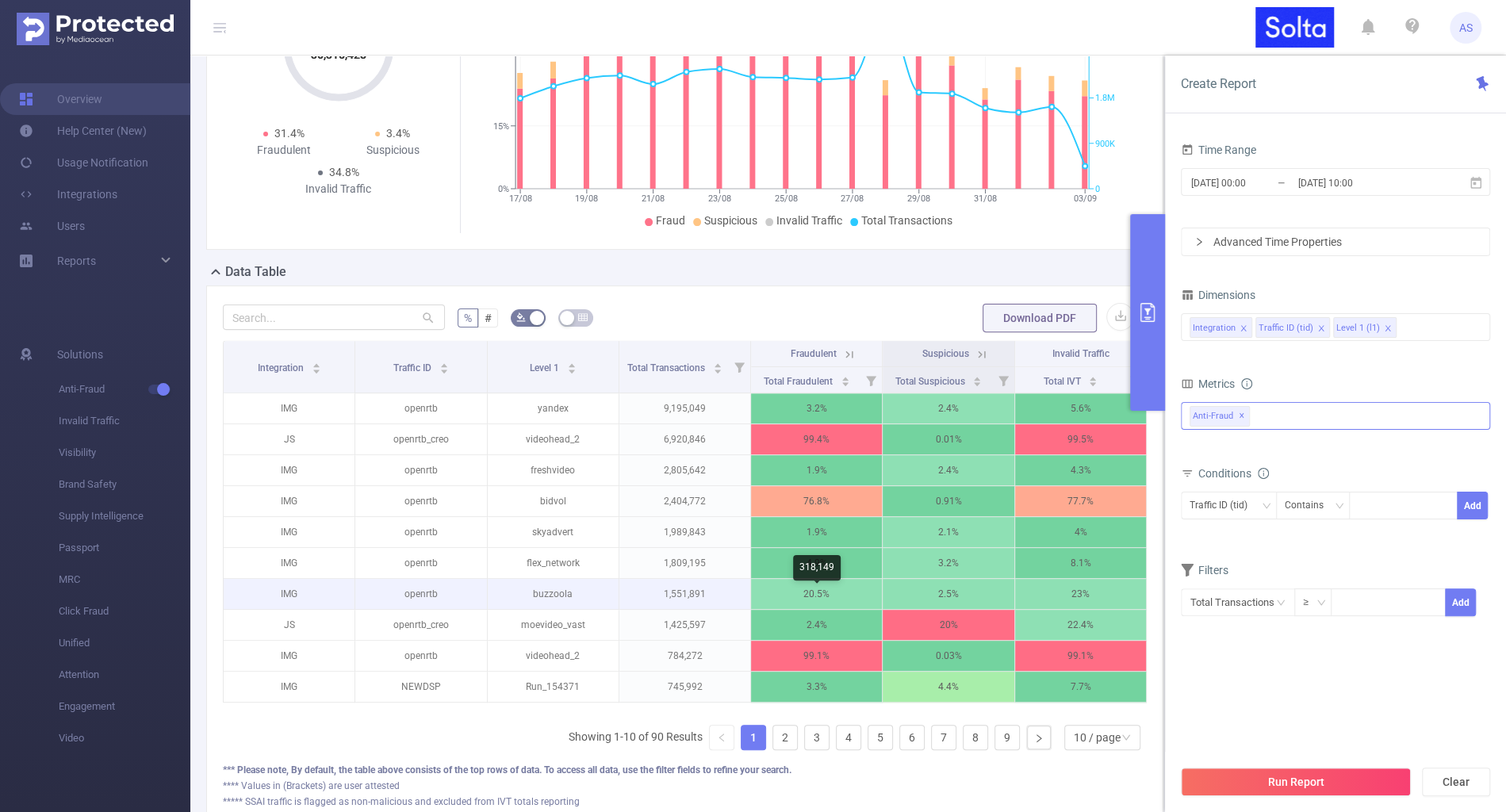
scroll to position [0, 3]
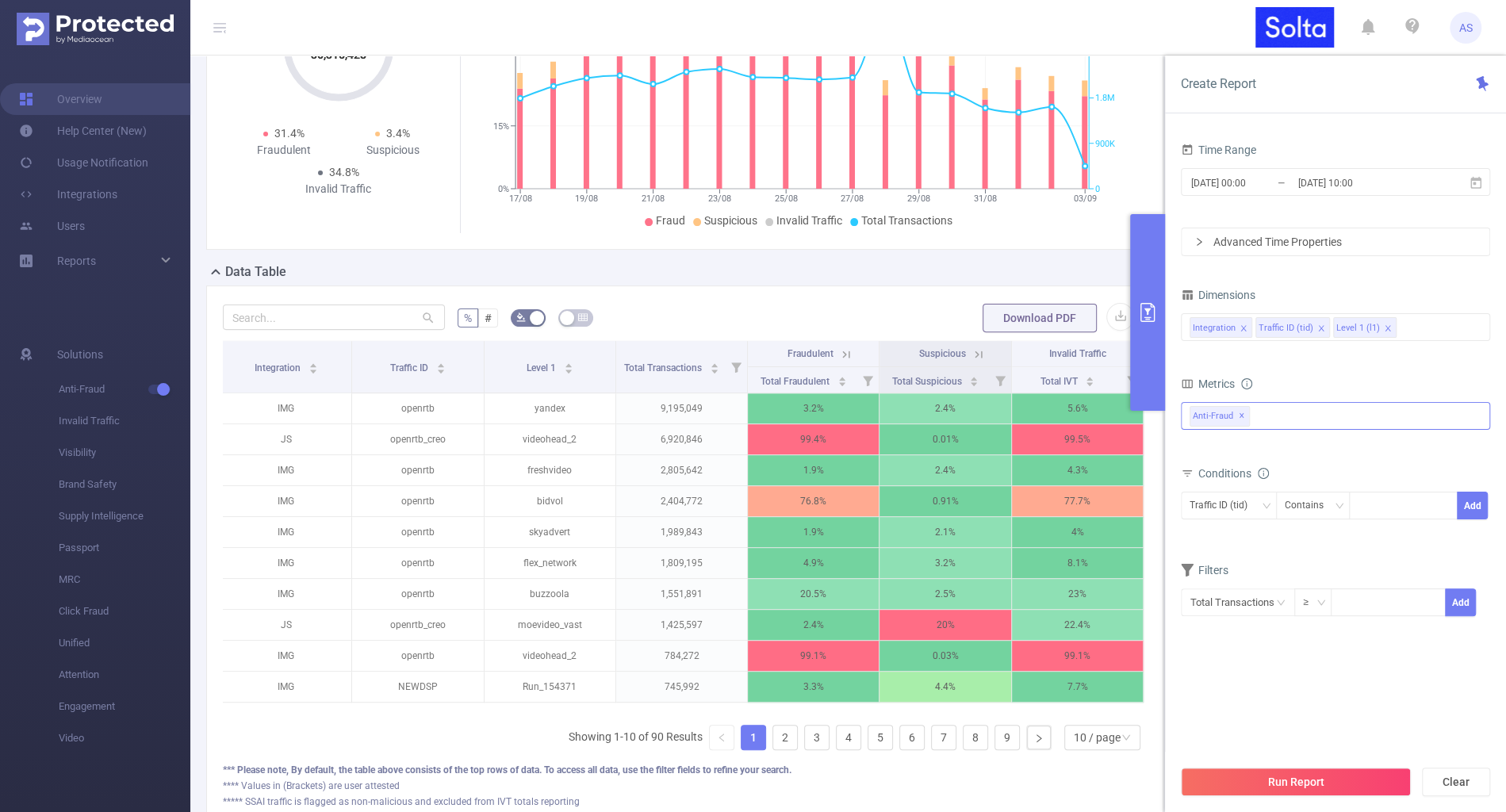
click at [1141, 333] on button "primary" at bounding box center [1148, 312] width 35 height 196
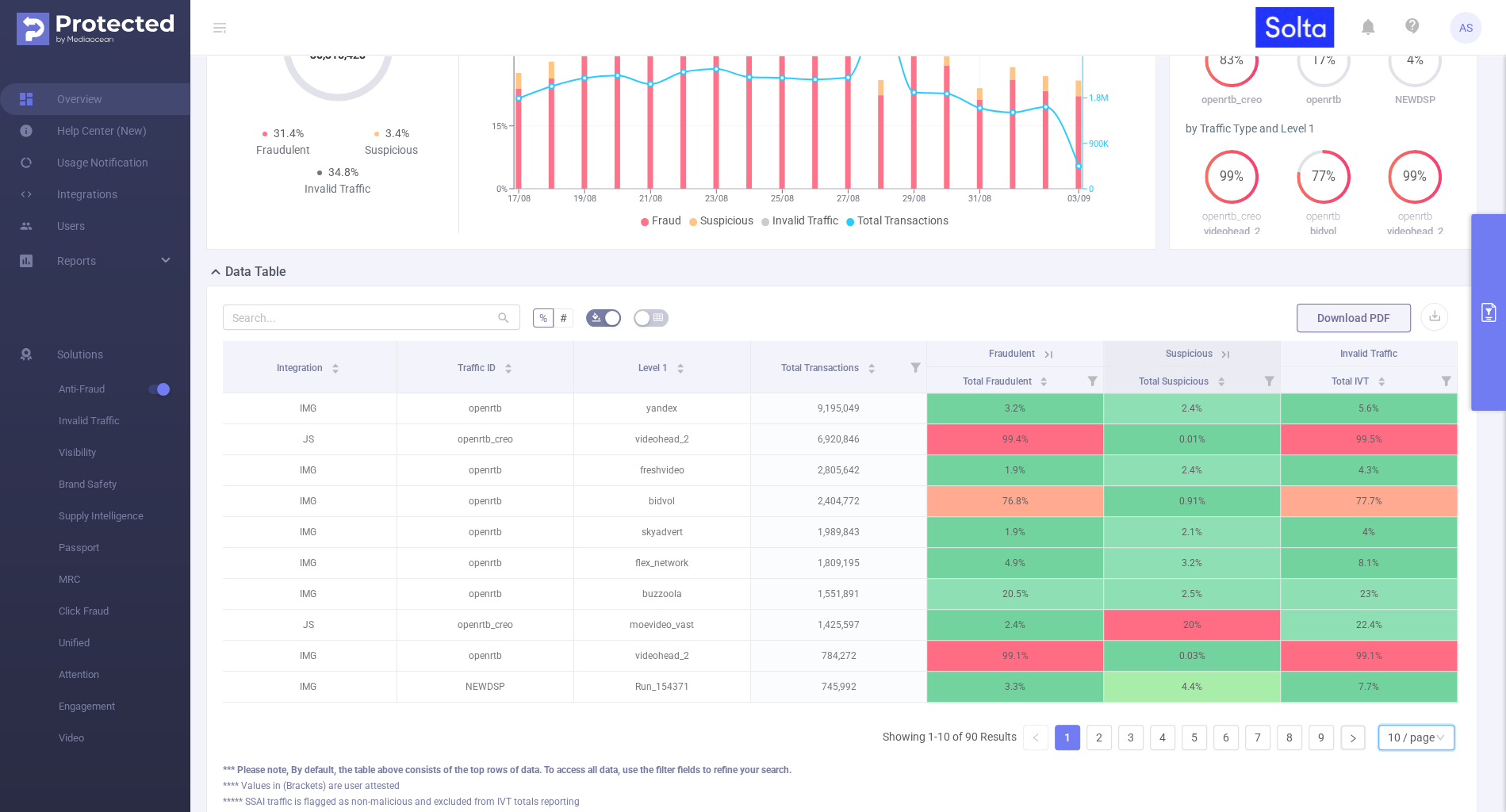
click at [1423, 736] on div "10 / page" at bounding box center [1412, 737] width 47 height 24
click at [1409, 704] on li "50 / page" at bounding box center [1417, 705] width 76 height 25
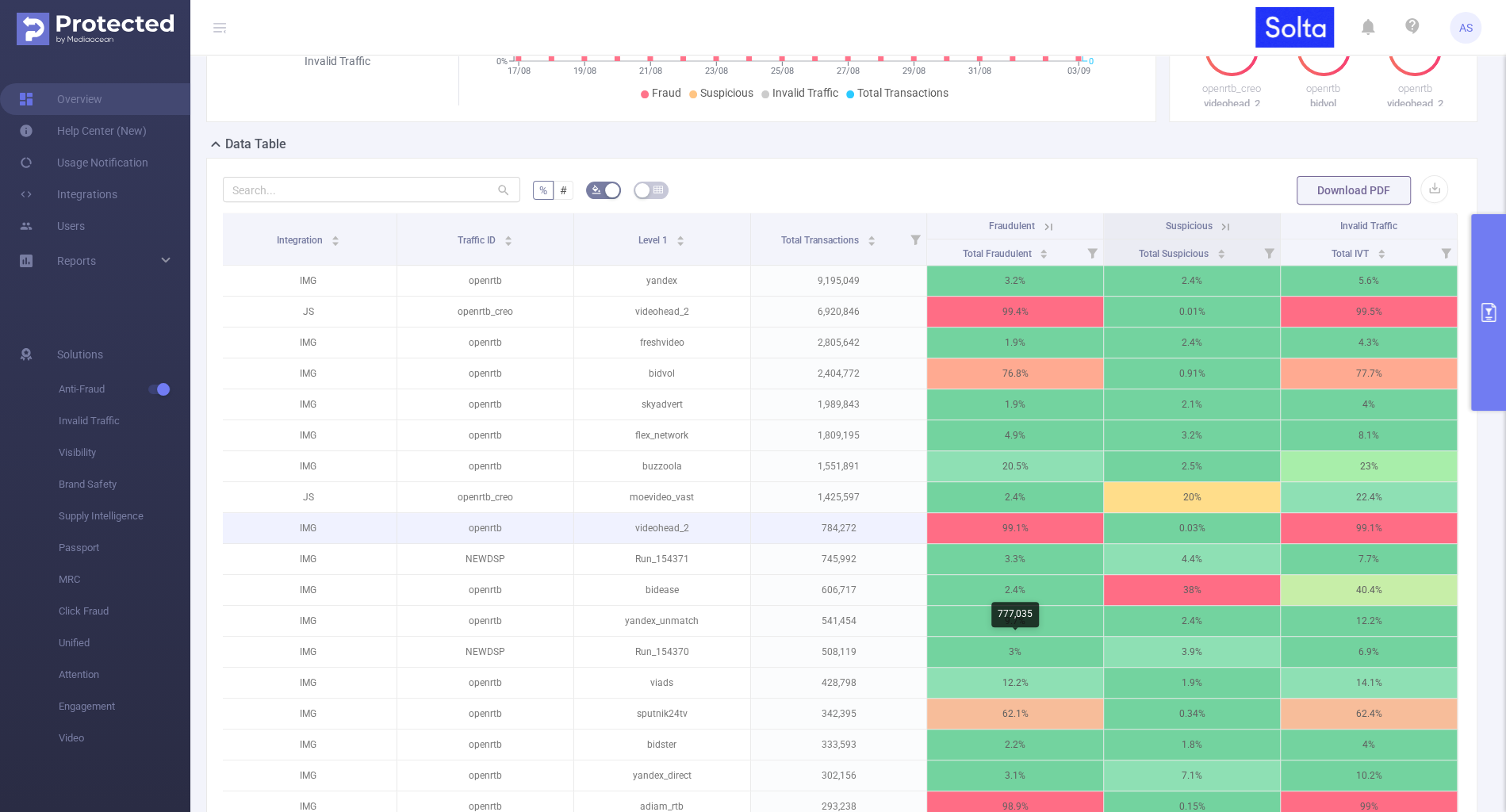
scroll to position [445, 0]
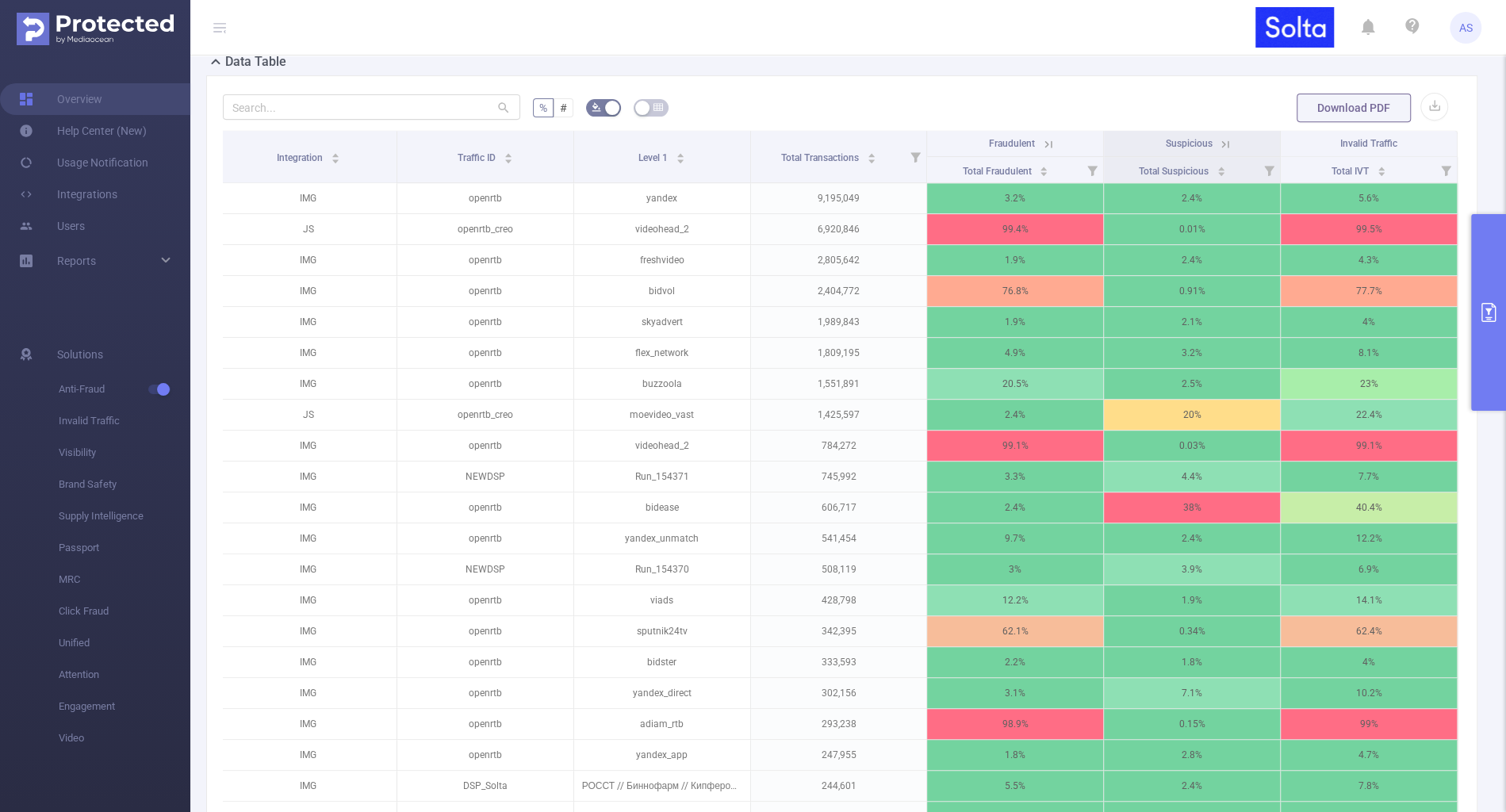
click at [1050, 141] on icon at bounding box center [1048, 144] width 7 height 7
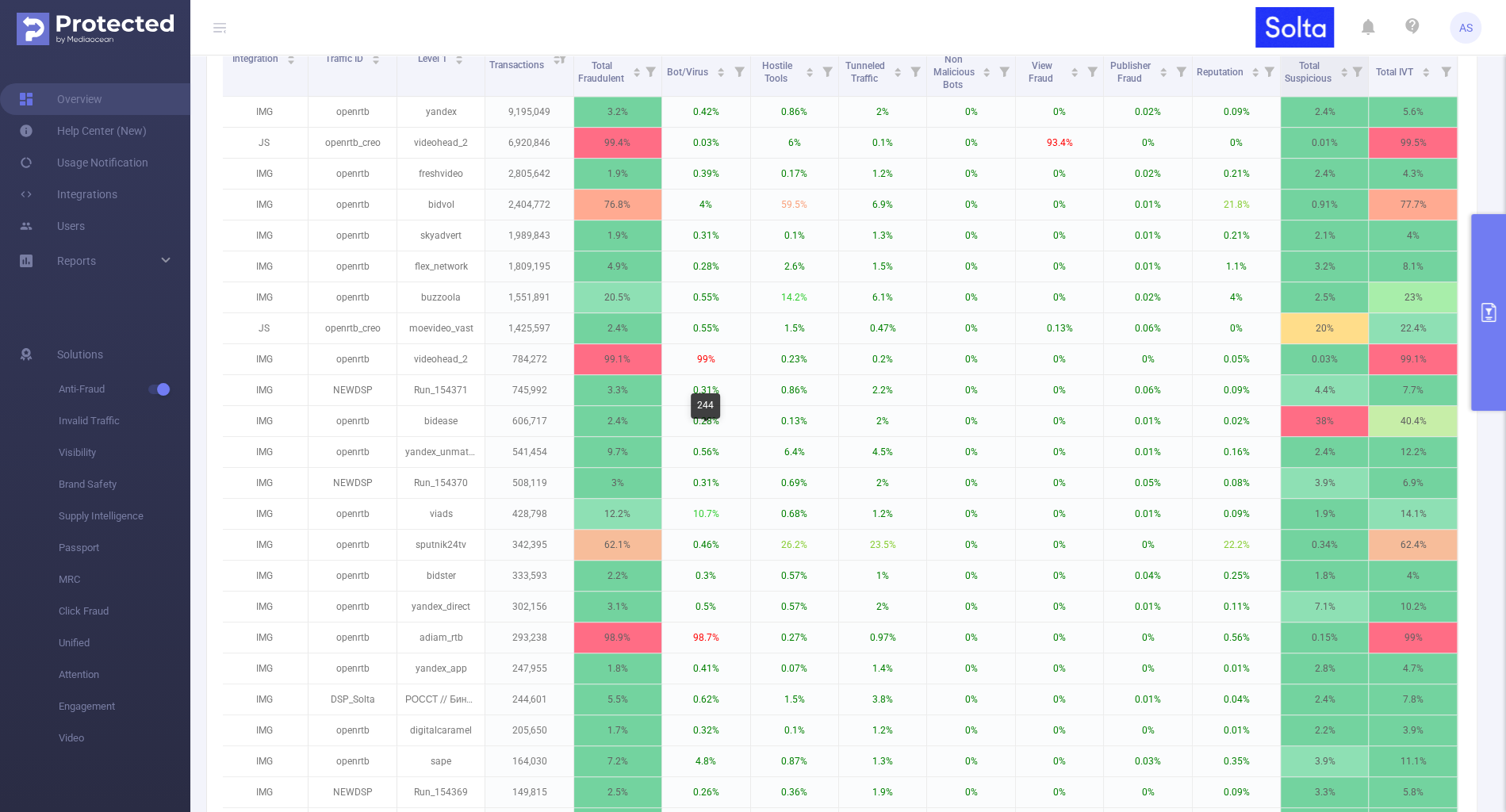
scroll to position [543, 0]
